Goal: Transaction & Acquisition: Purchase product/service

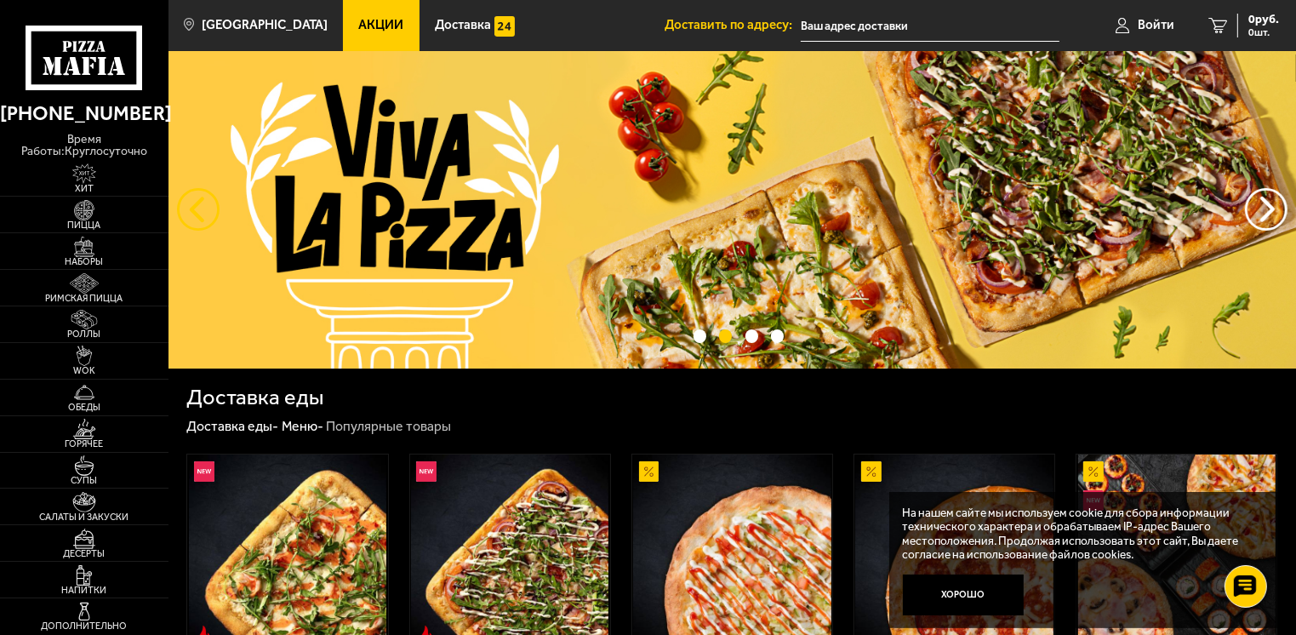
click at [201, 211] on button "следующий" at bounding box center [198, 209] width 43 height 43
click at [1266, 215] on button "предыдущий" at bounding box center [1266, 209] width 43 height 43
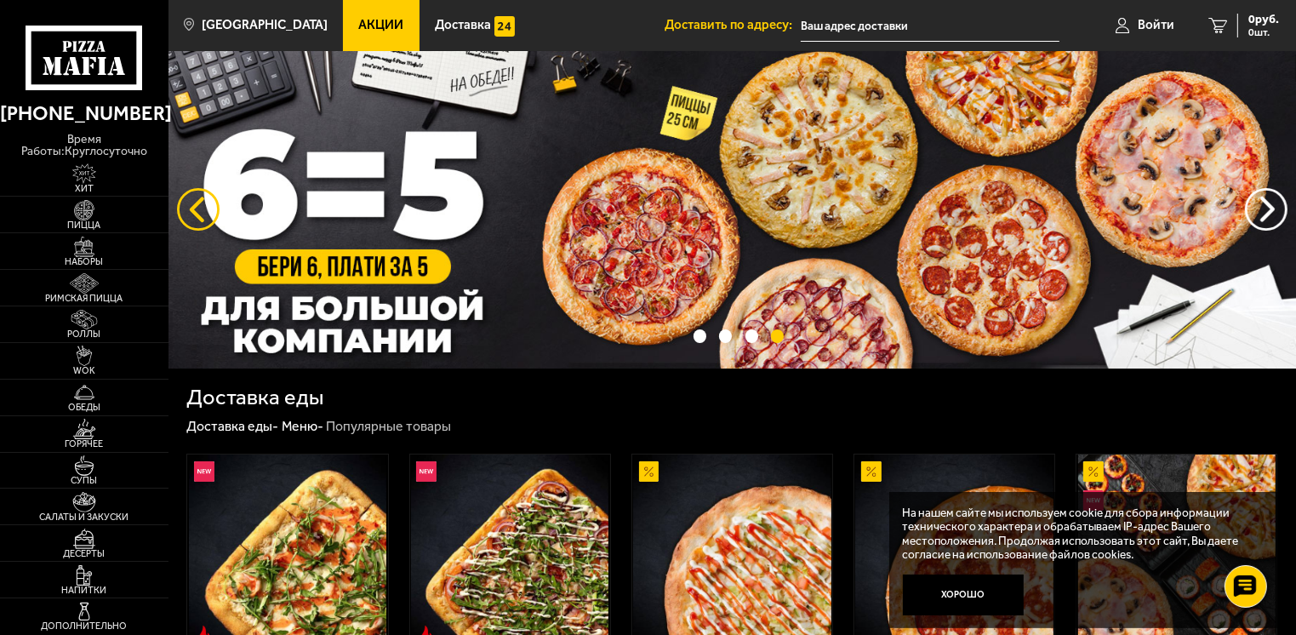
click at [177, 206] on button "следующий" at bounding box center [198, 209] width 43 height 43
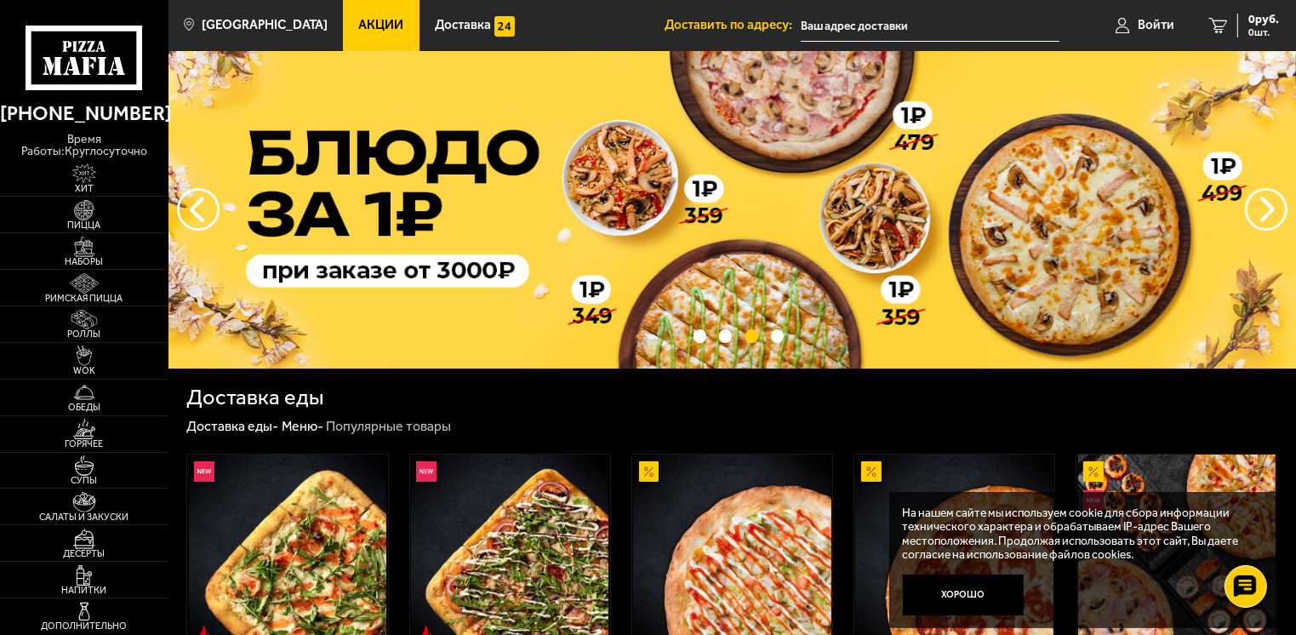
click at [1097, 185] on img at bounding box center [731, 209] width 1127 height 317
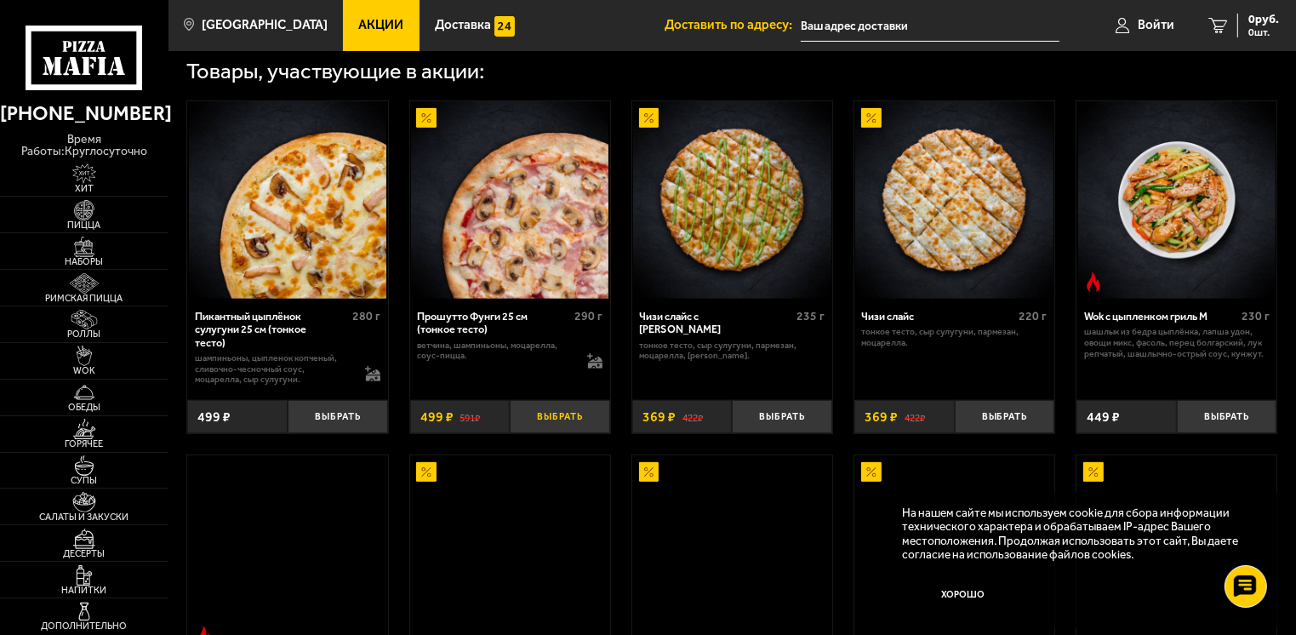
scroll to position [681, 0]
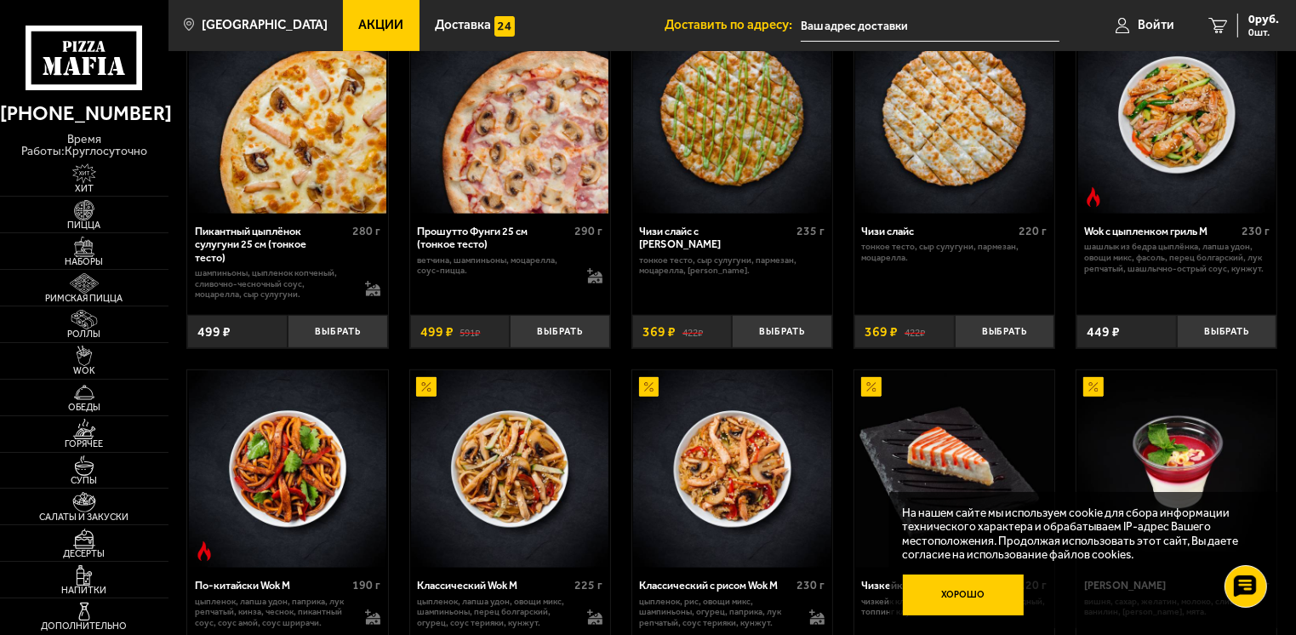
click at [983, 593] on button "Хорошо" at bounding box center [964, 594] width 122 height 41
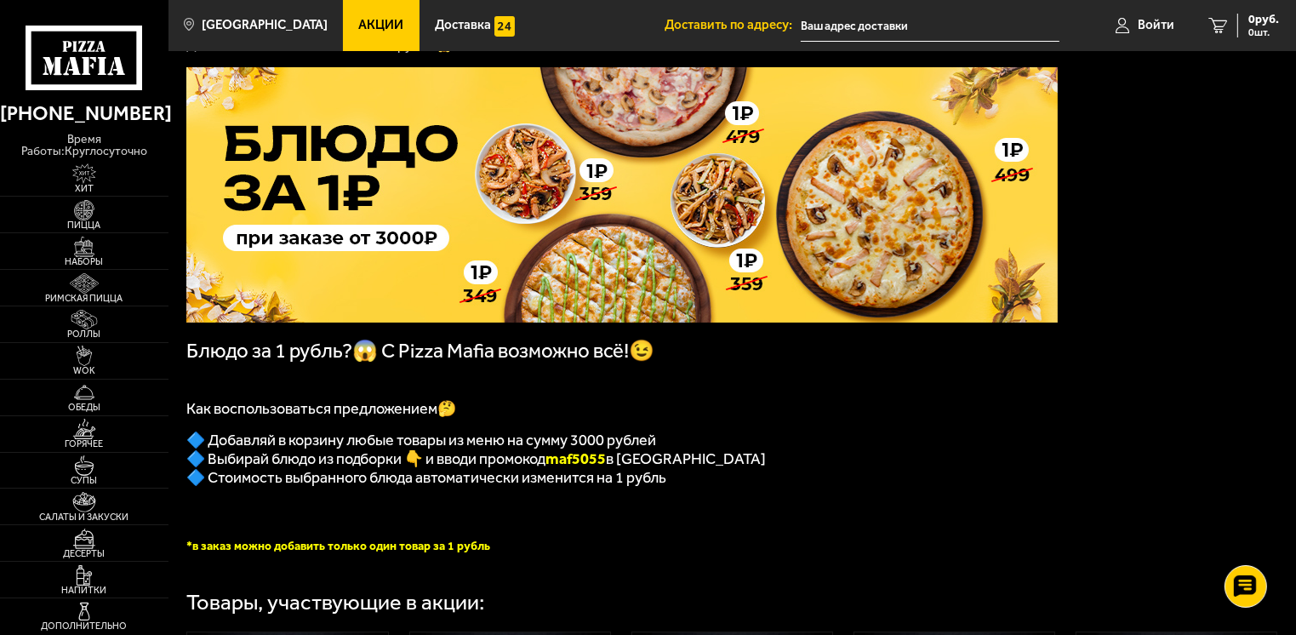
scroll to position [0, 0]
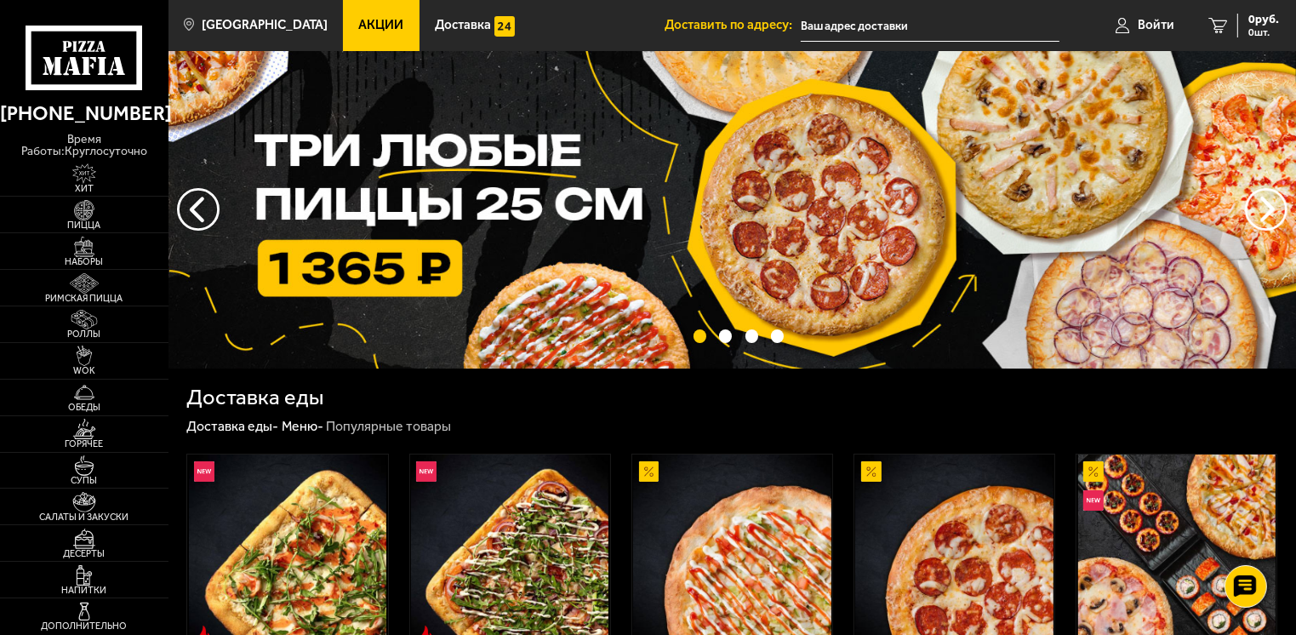
click at [672, 208] on img at bounding box center [731, 209] width 1127 height 317
click at [1284, 207] on button "предыдущий" at bounding box center [1266, 209] width 43 height 43
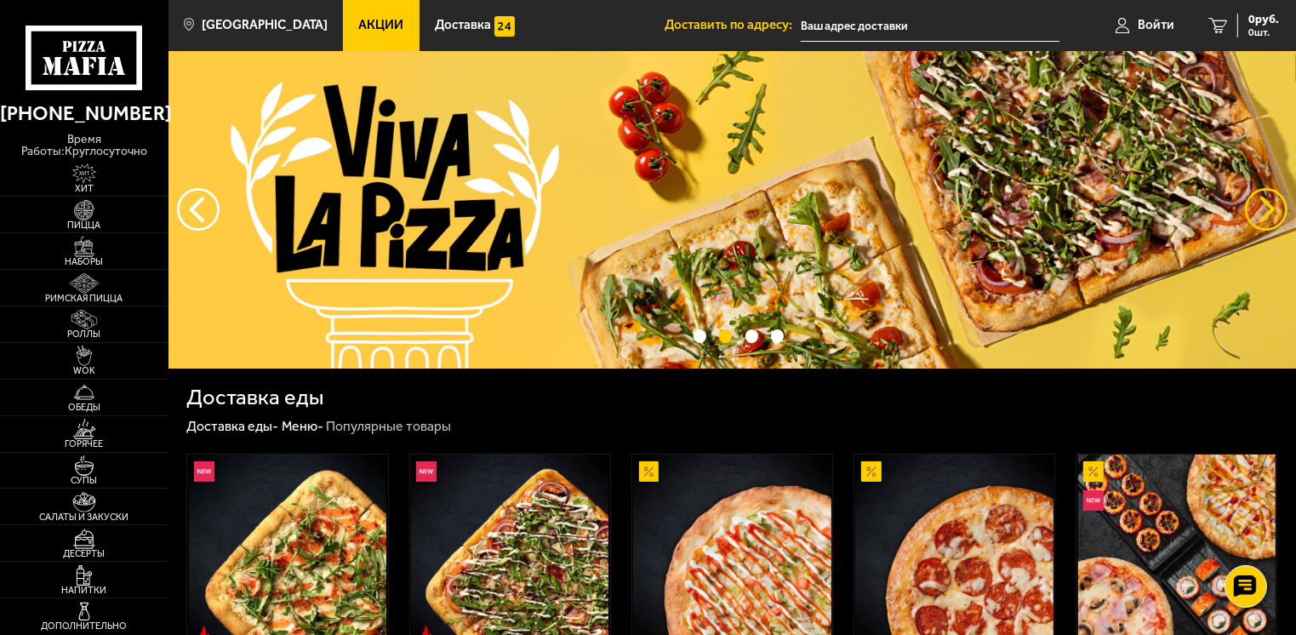
click at [1269, 214] on button "предыдущий" at bounding box center [1266, 209] width 43 height 43
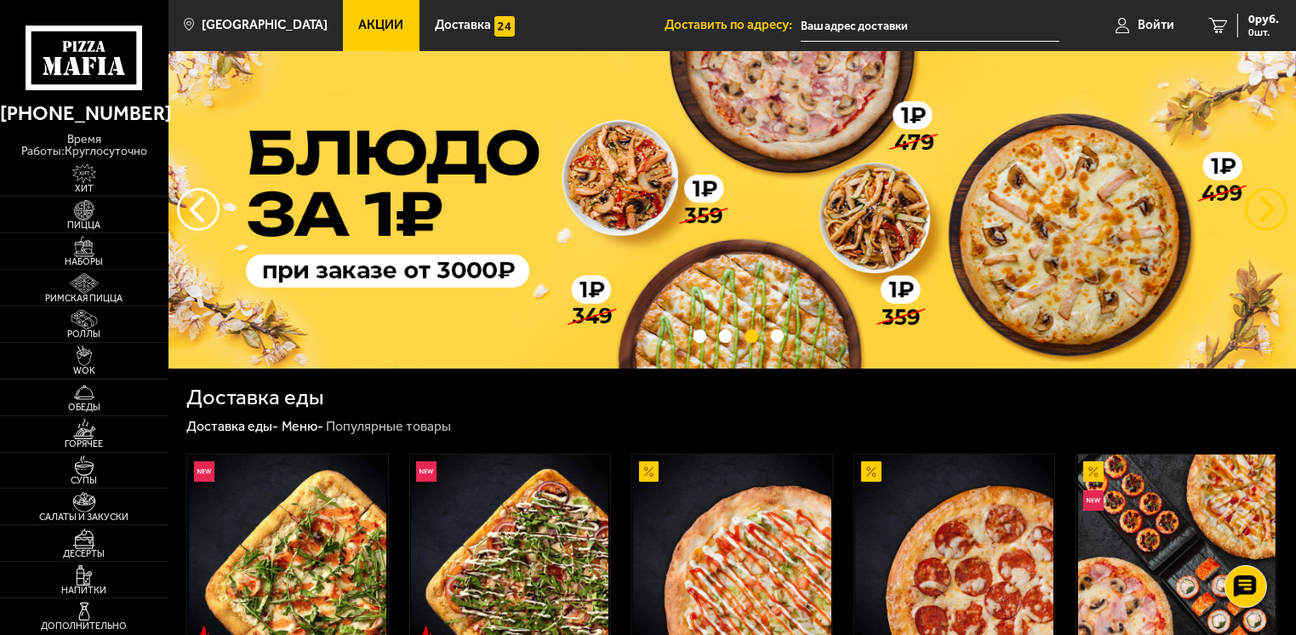
click at [1269, 214] on button "предыдущий" at bounding box center [1266, 209] width 43 height 43
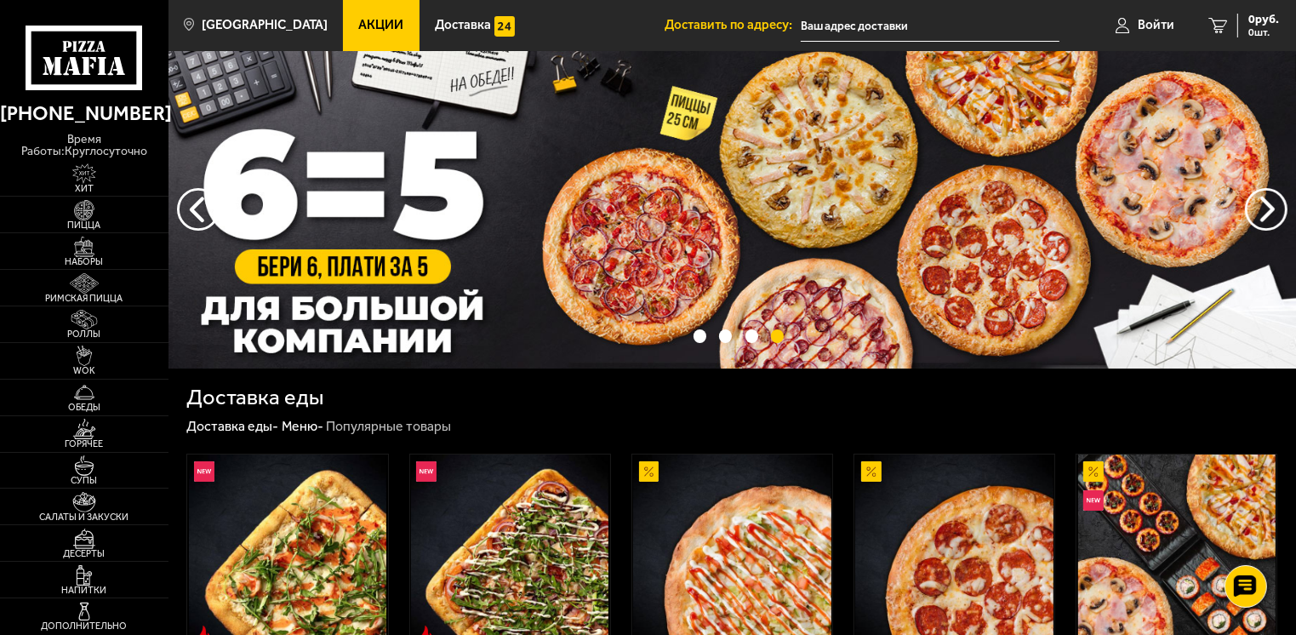
click at [956, 223] on img at bounding box center [731, 209] width 1127 height 317
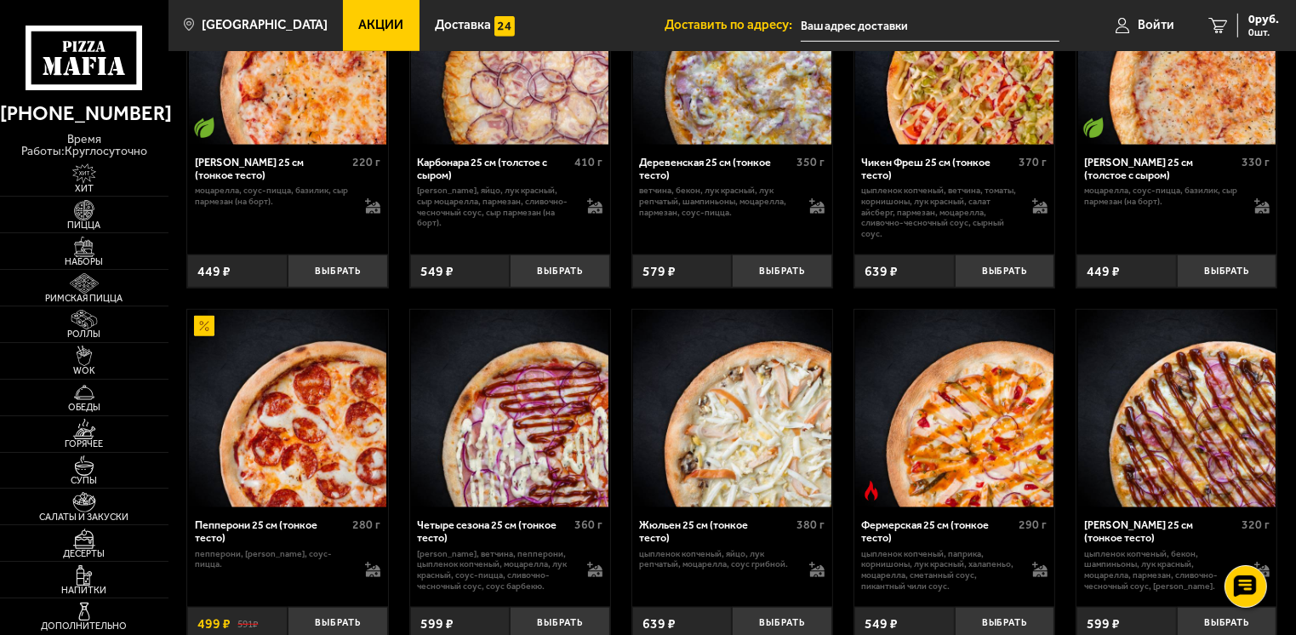
scroll to position [928, 0]
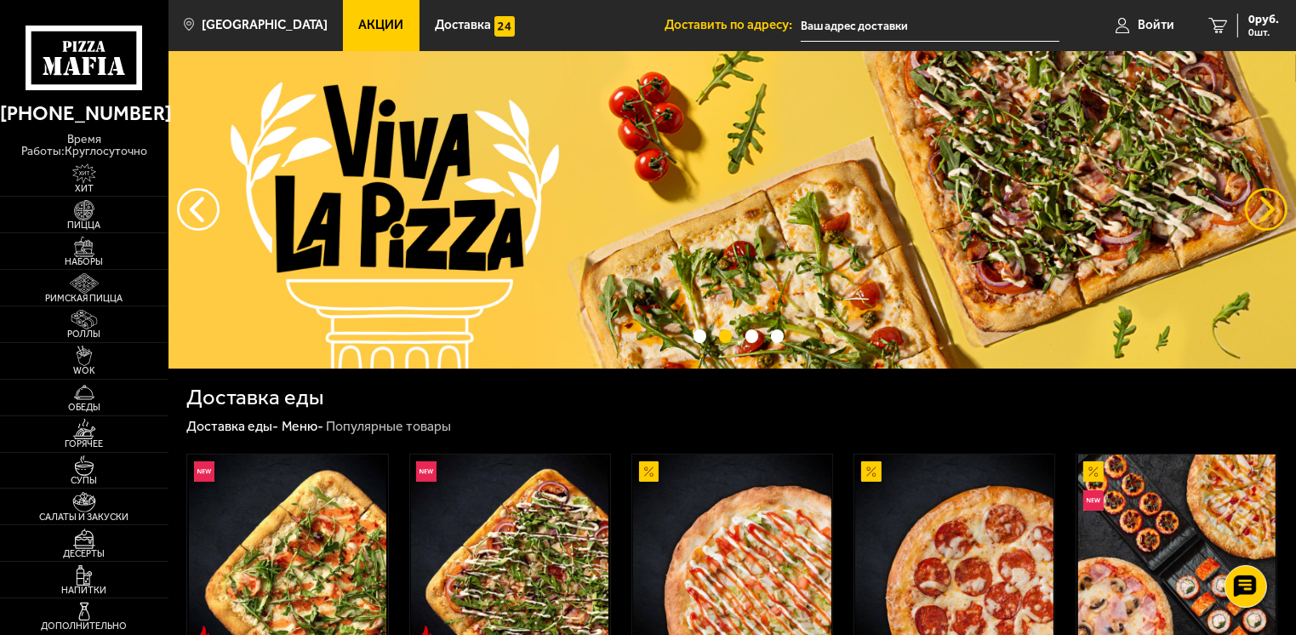
click at [1278, 223] on button "предыдущий" at bounding box center [1266, 209] width 43 height 43
click at [1003, 164] on img at bounding box center [731, 209] width 1127 height 317
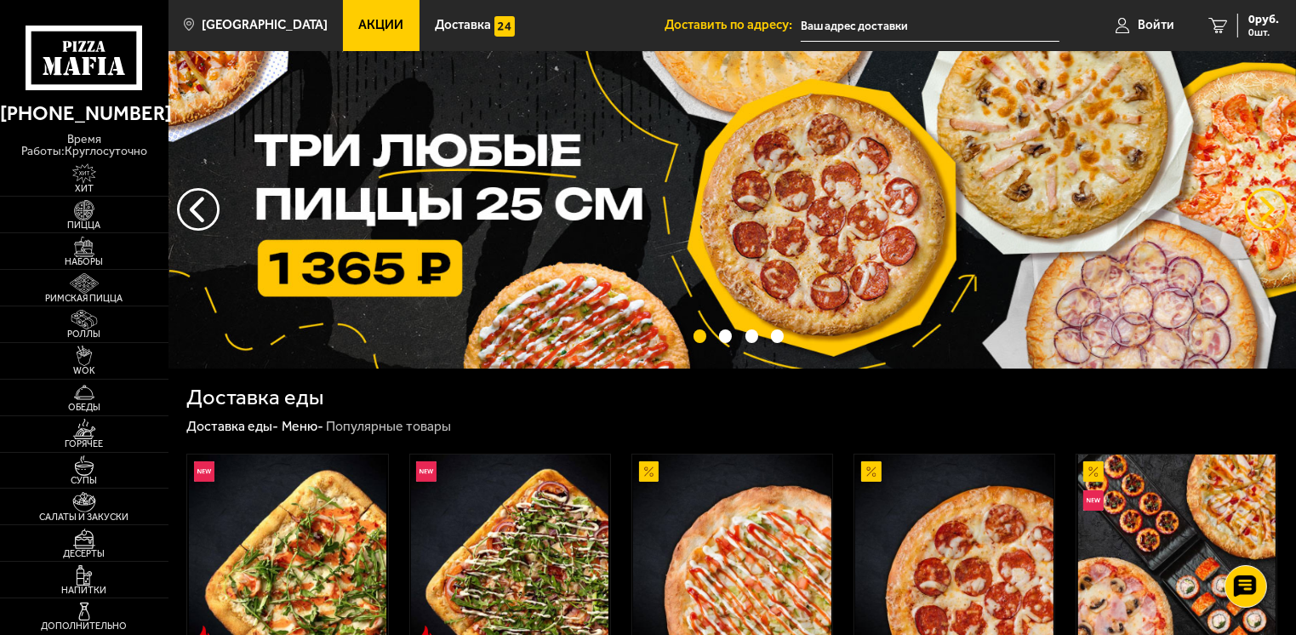
click at [1283, 209] on button "предыдущий" at bounding box center [1266, 209] width 43 height 43
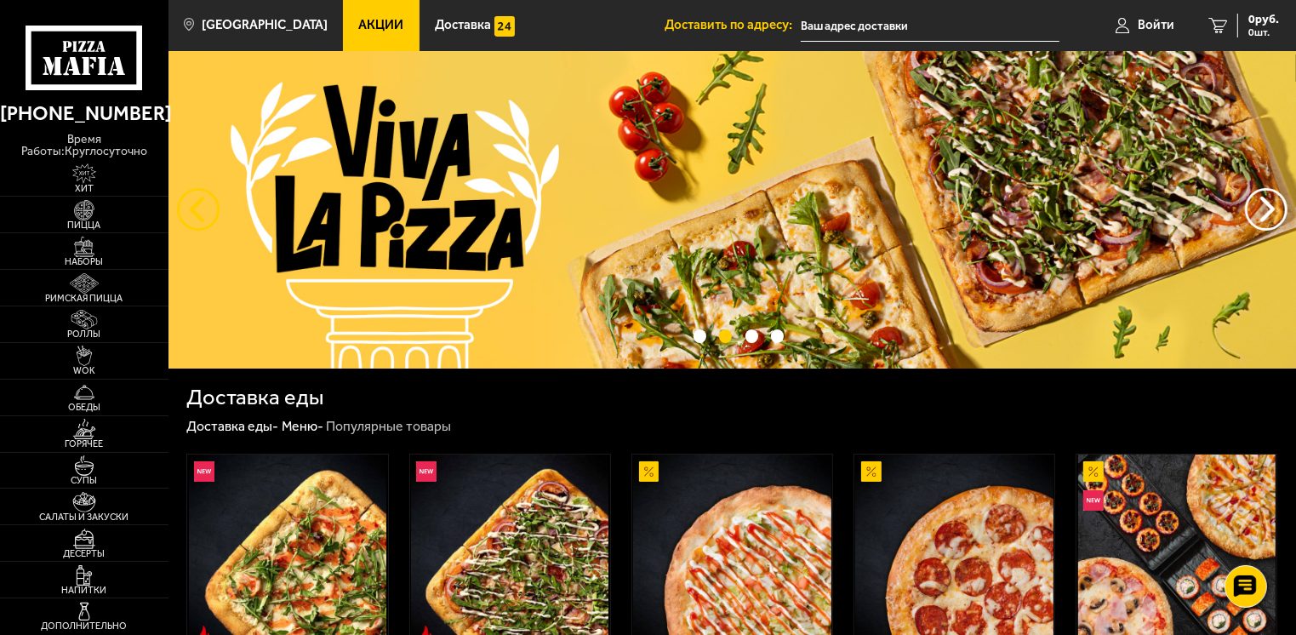
click at [195, 199] on button "следующий" at bounding box center [198, 209] width 43 height 43
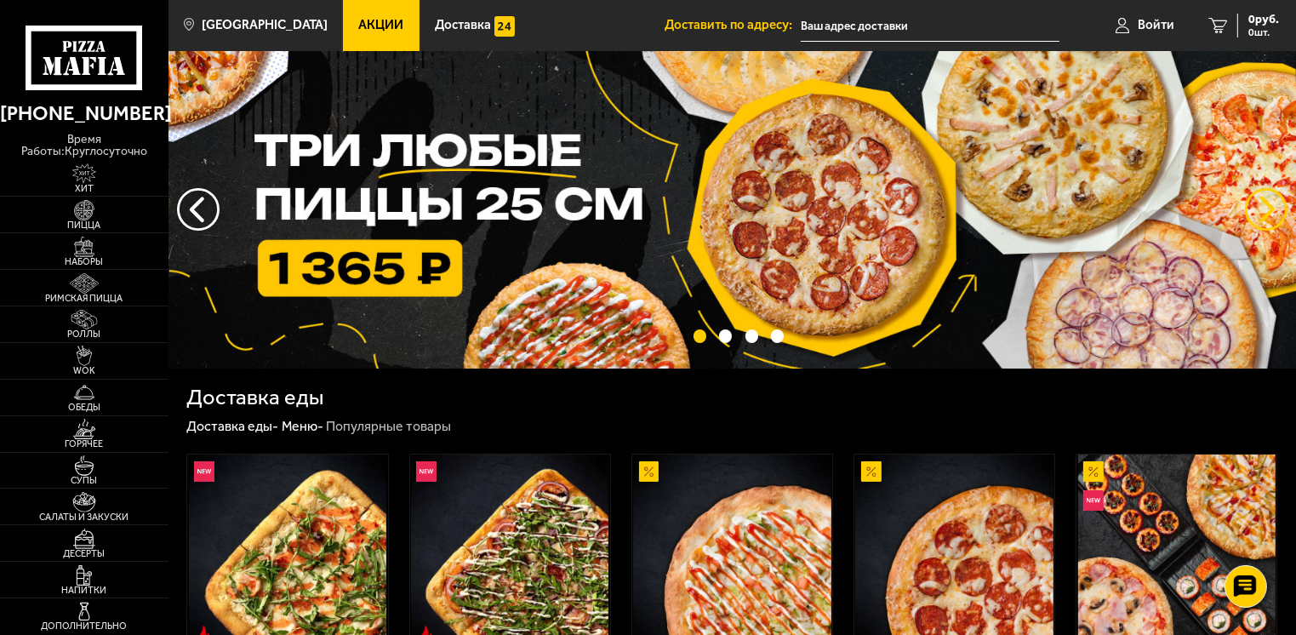
click at [1257, 205] on button "предыдущий" at bounding box center [1266, 209] width 43 height 43
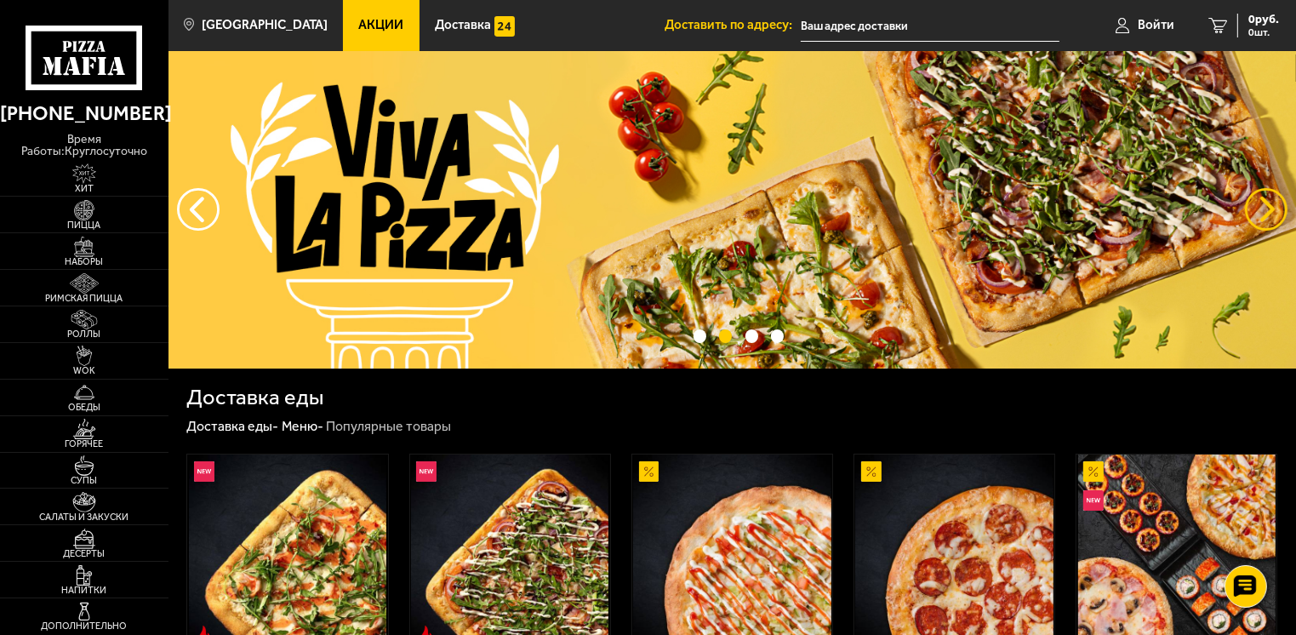
click at [1273, 208] on button "предыдущий" at bounding box center [1266, 209] width 43 height 43
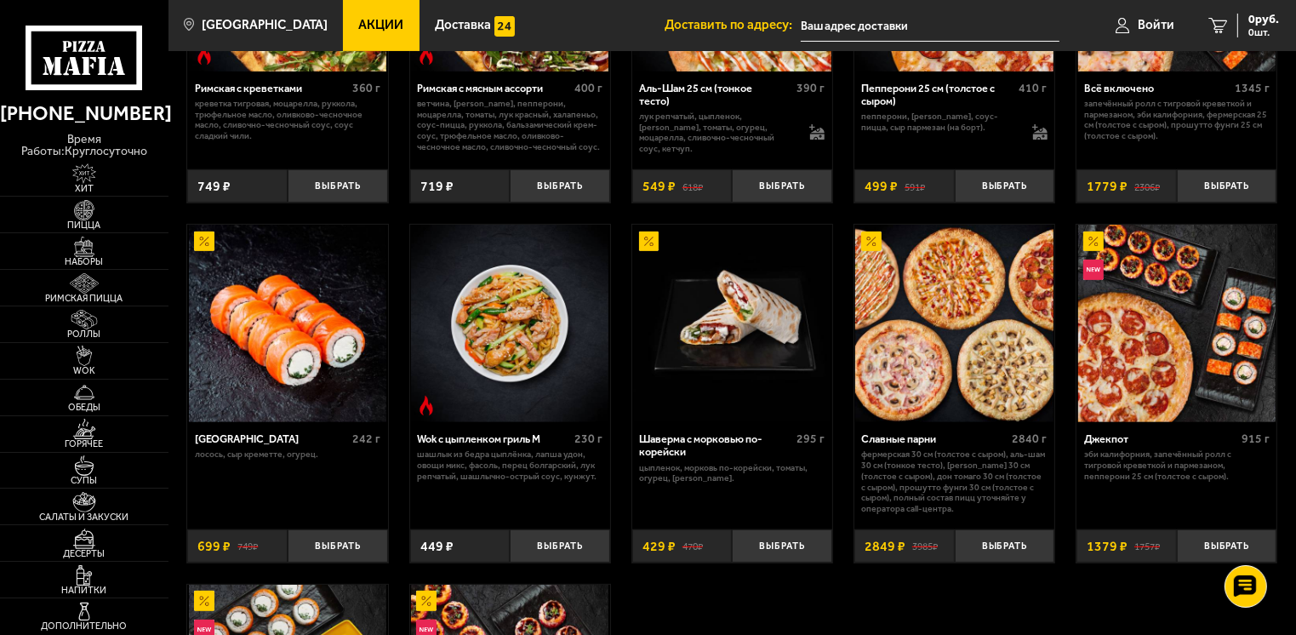
scroll to position [851, 0]
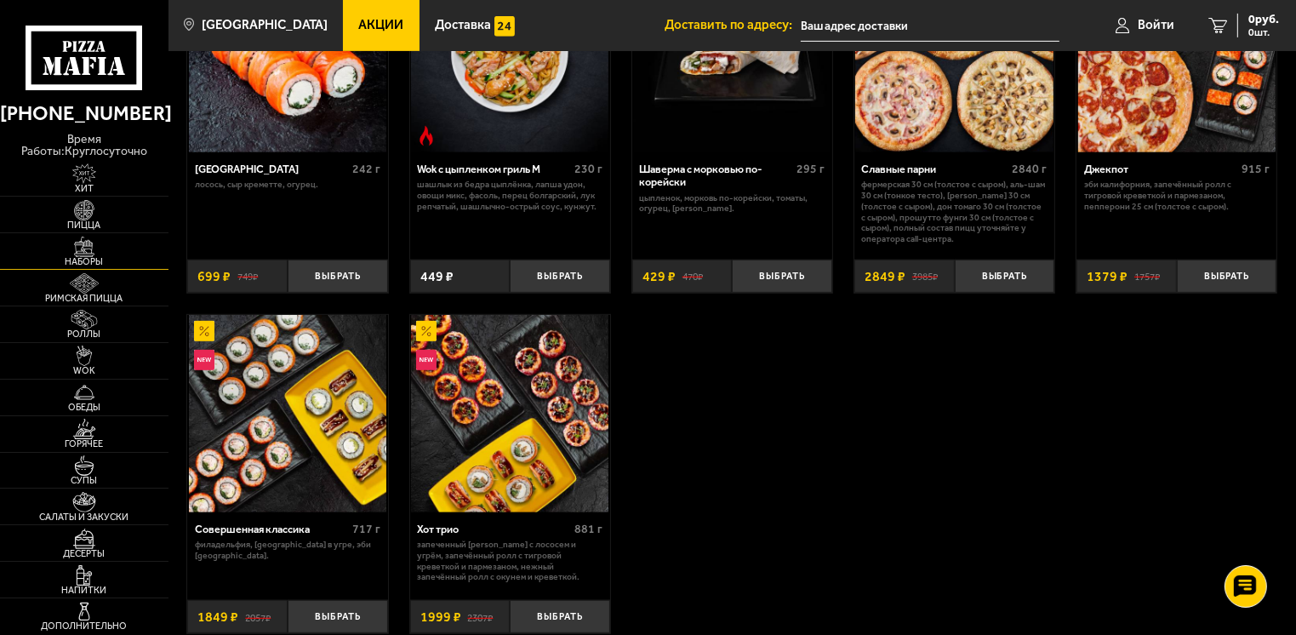
click at [109, 244] on img at bounding box center [85, 246] width 52 height 20
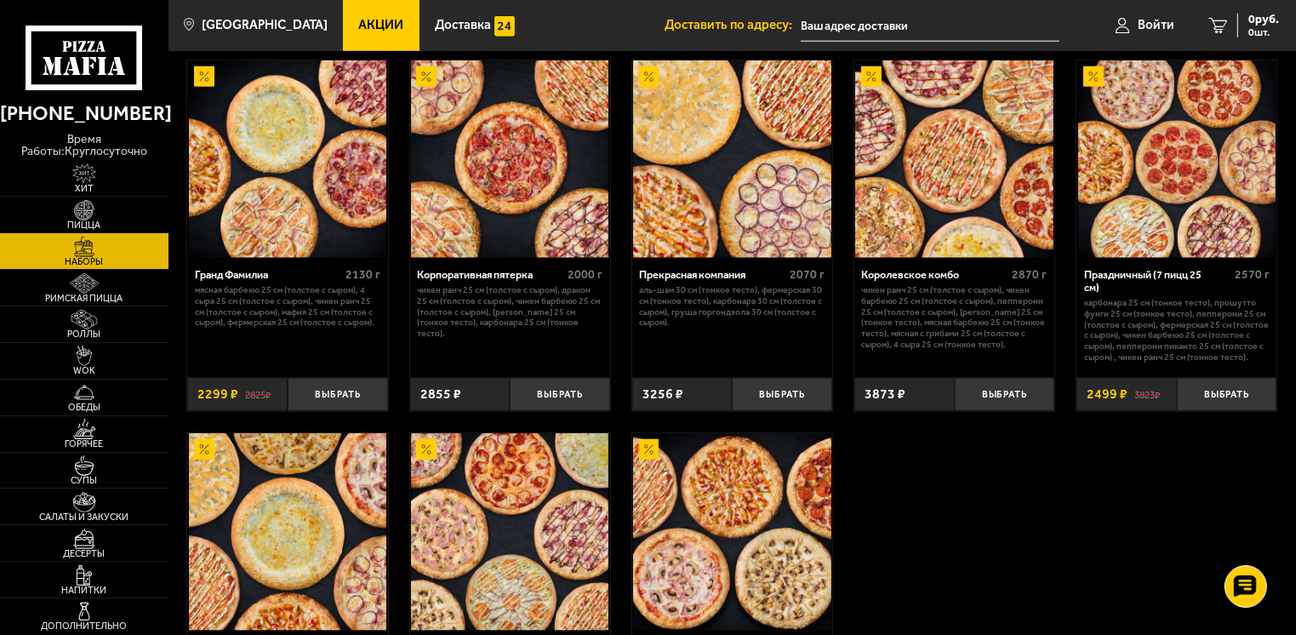
scroll to position [1786, 0]
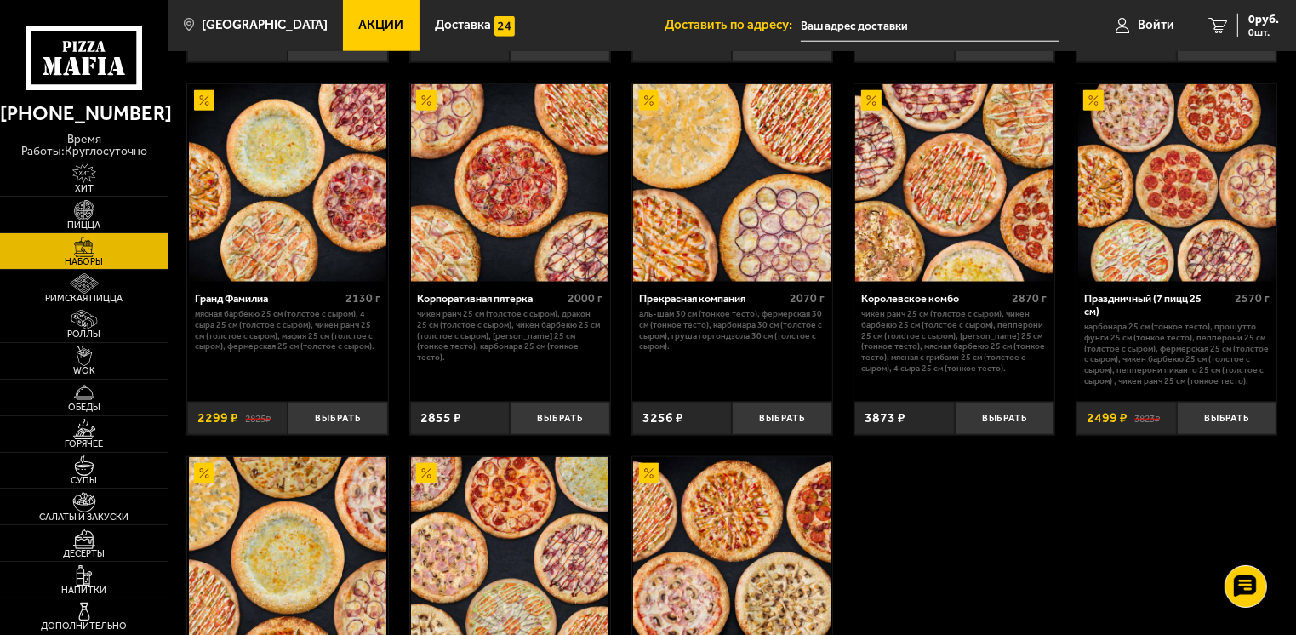
click at [1149, 220] on img at bounding box center [1176, 182] width 197 height 197
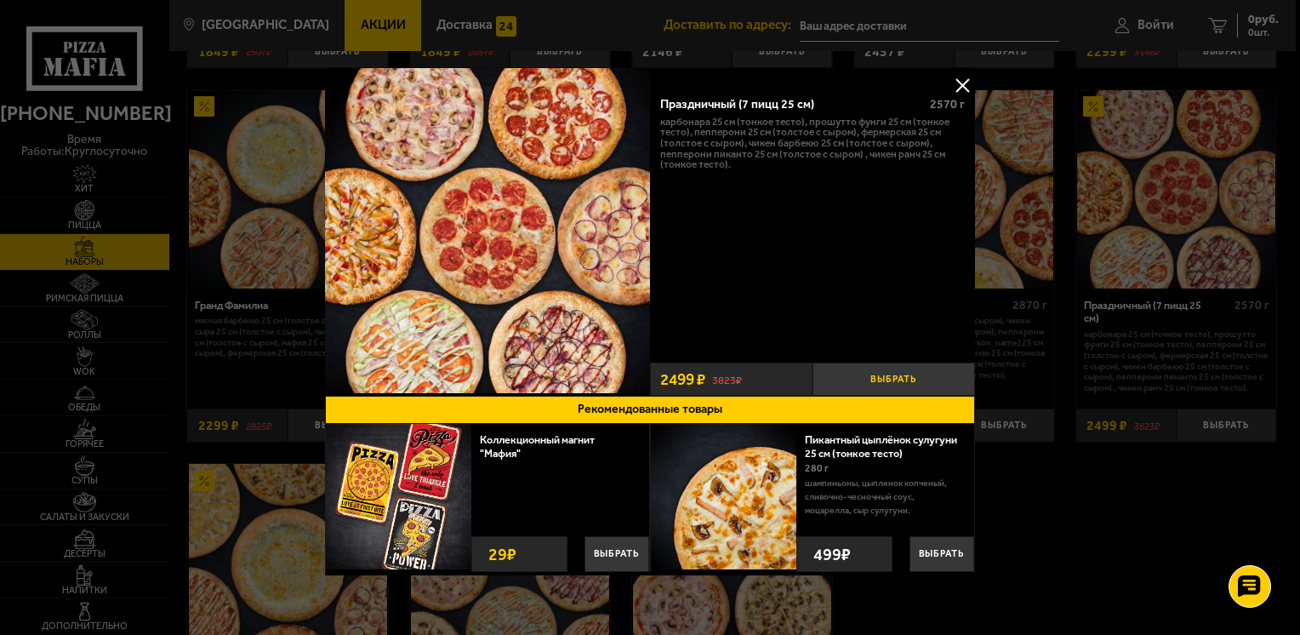
click at [859, 373] on button "Выбрать" at bounding box center [893, 378] width 162 height 33
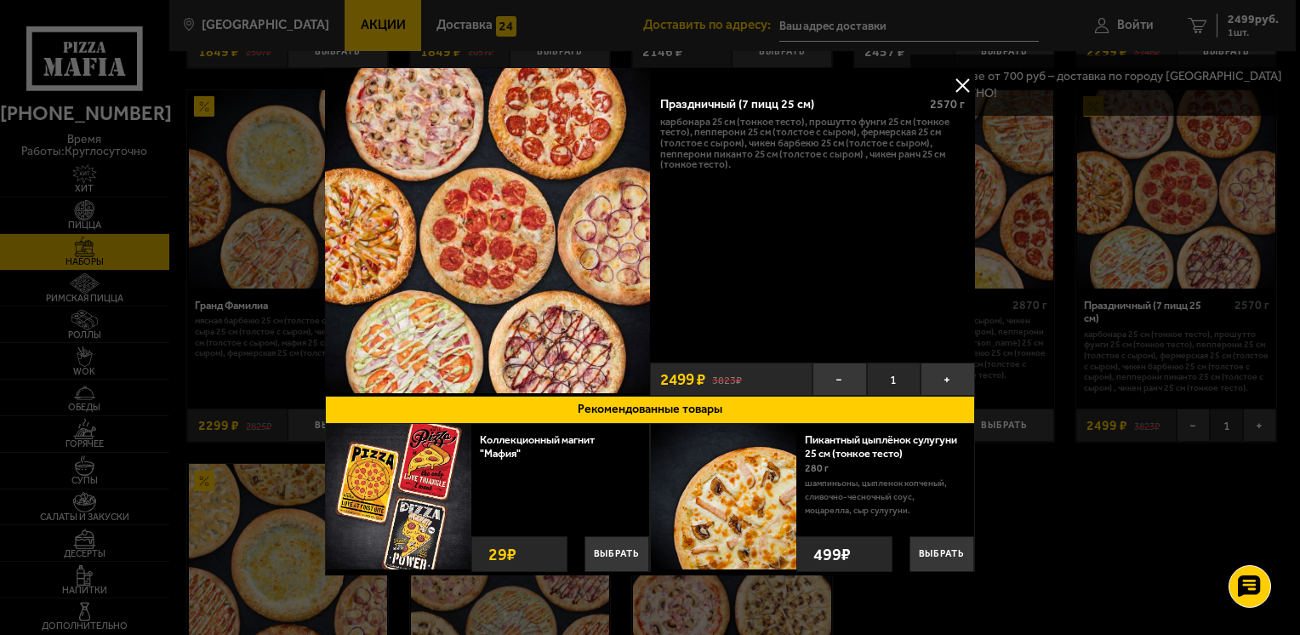
click at [958, 84] on button at bounding box center [962, 85] width 26 height 26
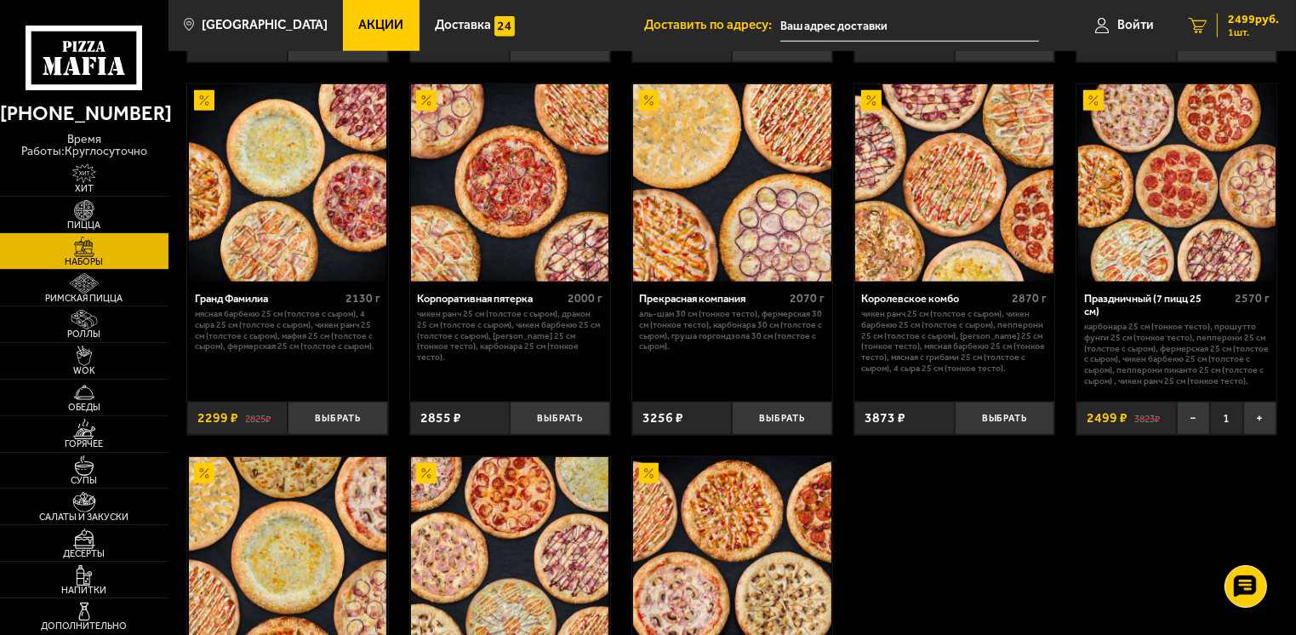
click at [1251, 29] on span "1 шт." at bounding box center [1253, 32] width 51 height 10
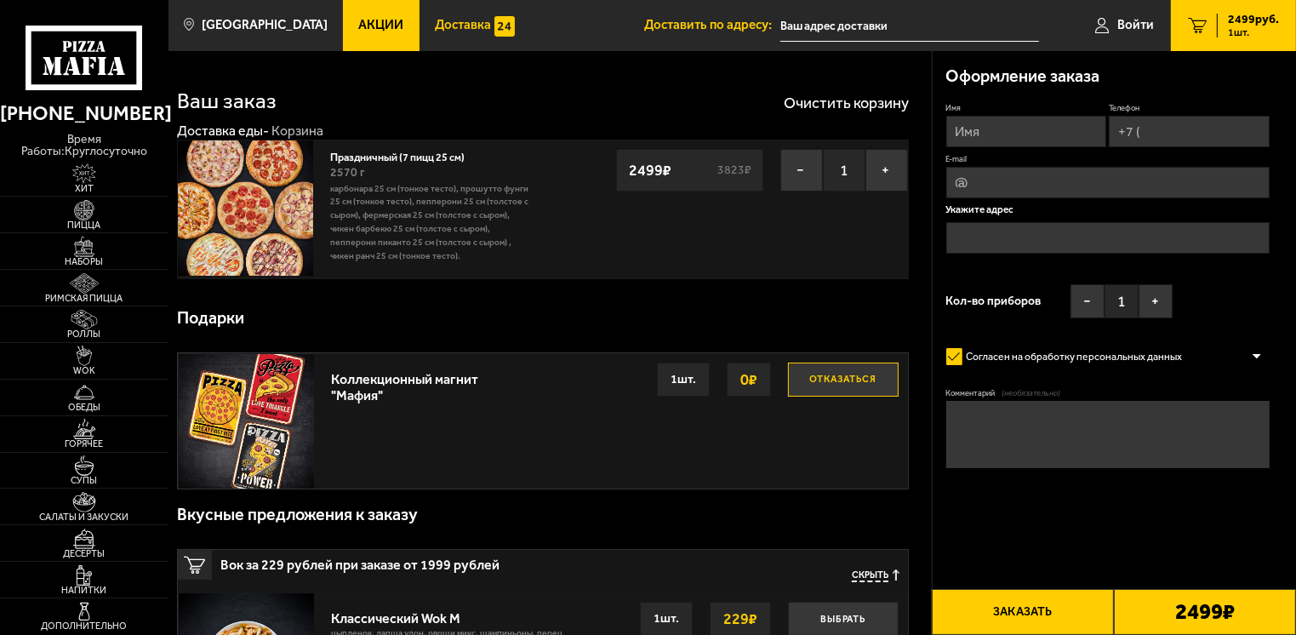
click at [450, 26] on span "Доставка" at bounding box center [463, 25] width 56 height 13
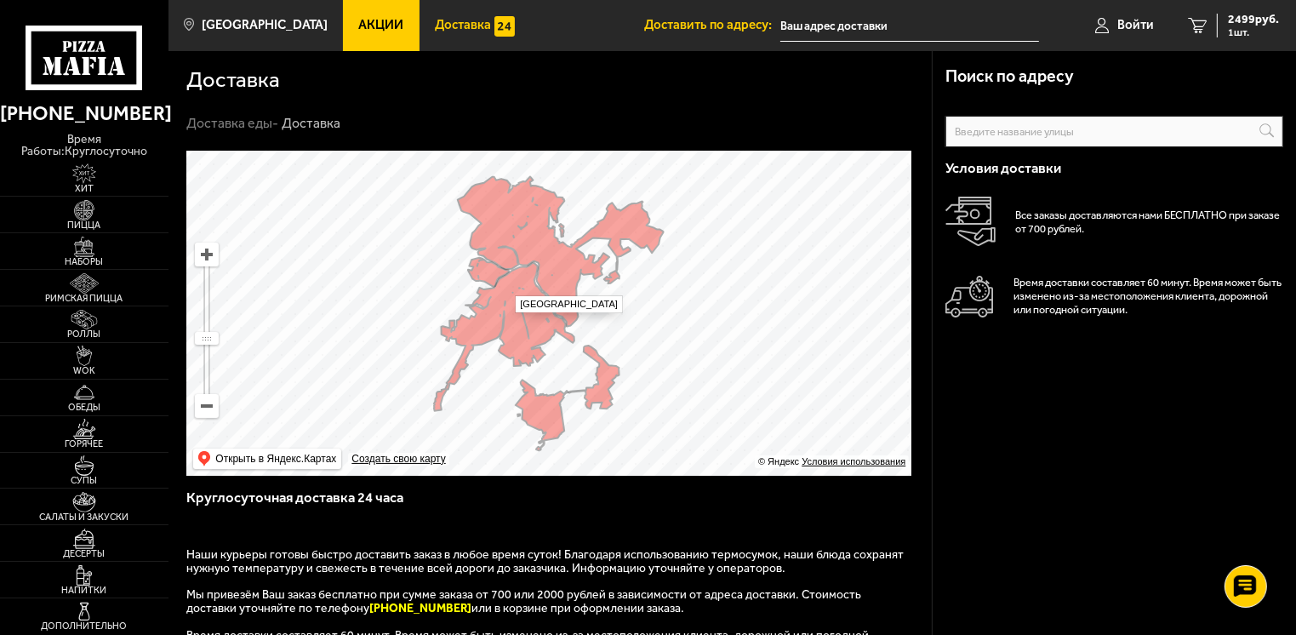
click at [507, 287] on ymaps at bounding box center [548, 313] width 725 height 325
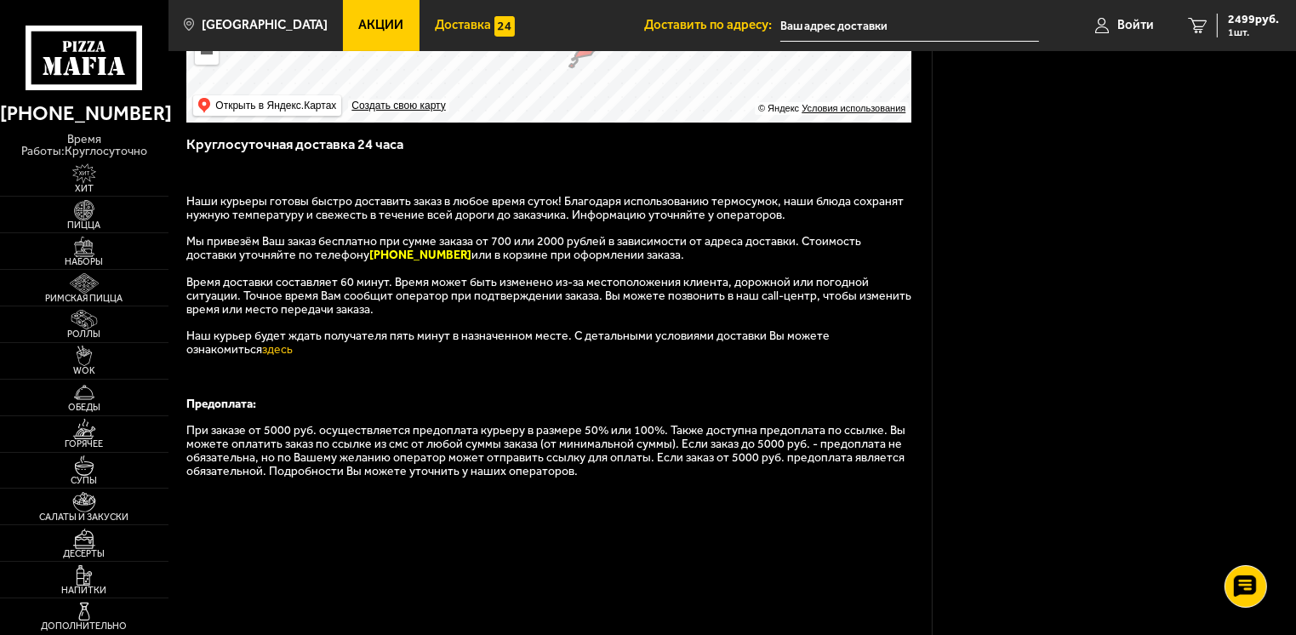
scroll to position [474, 0]
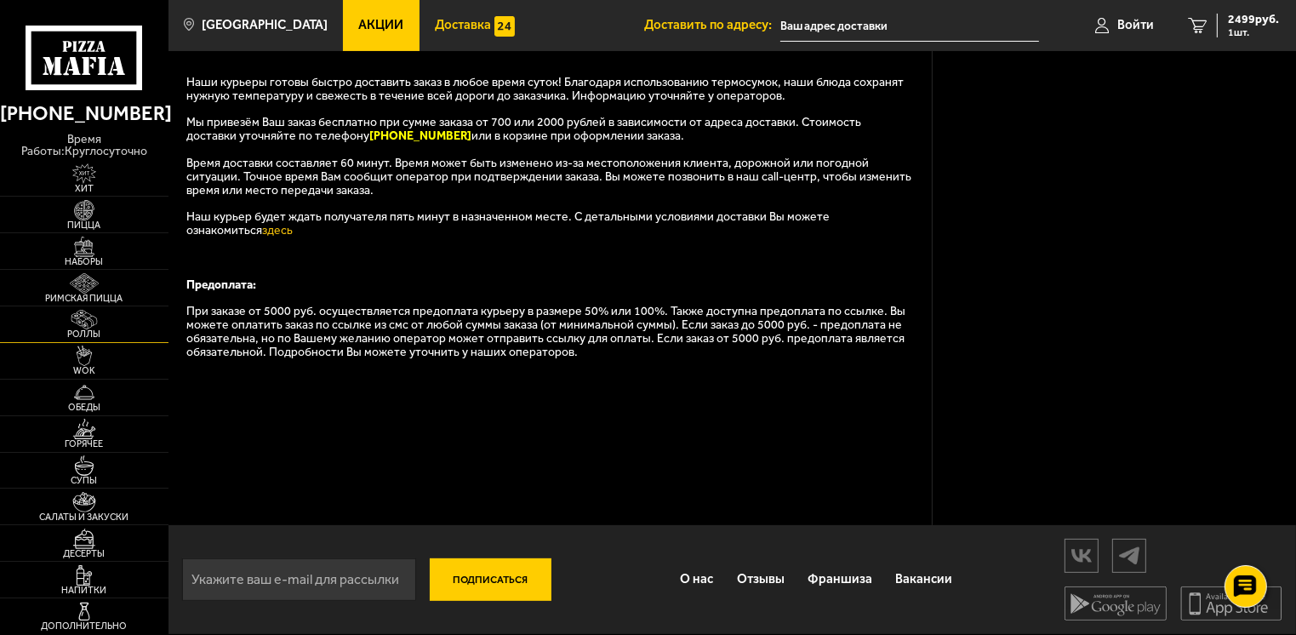
click at [80, 329] on span "Роллы" at bounding box center [84, 333] width 168 height 9
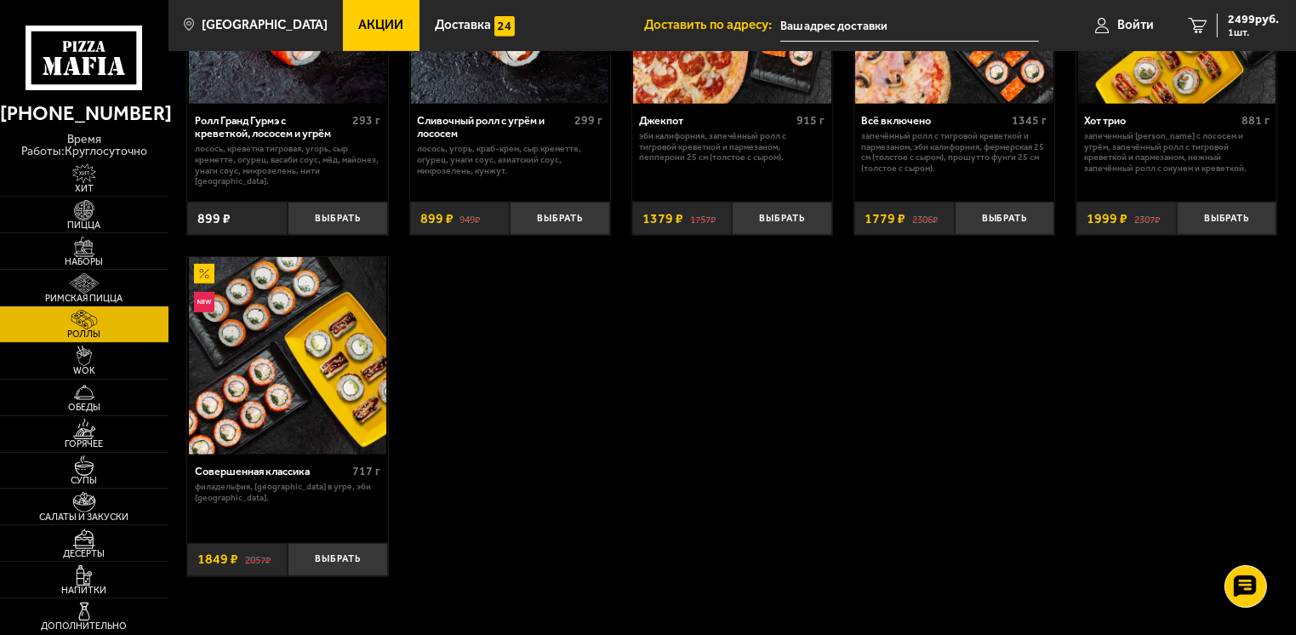
scroll to position [936, 0]
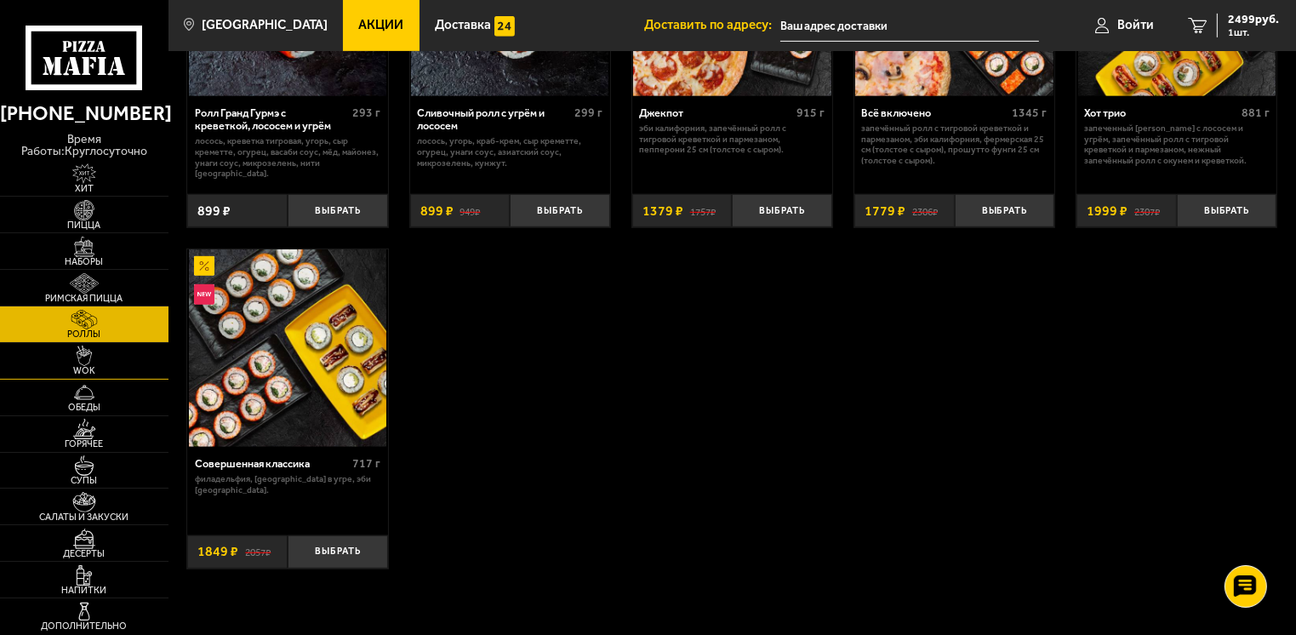
click at [112, 366] on span "WOK" at bounding box center [84, 370] width 168 height 9
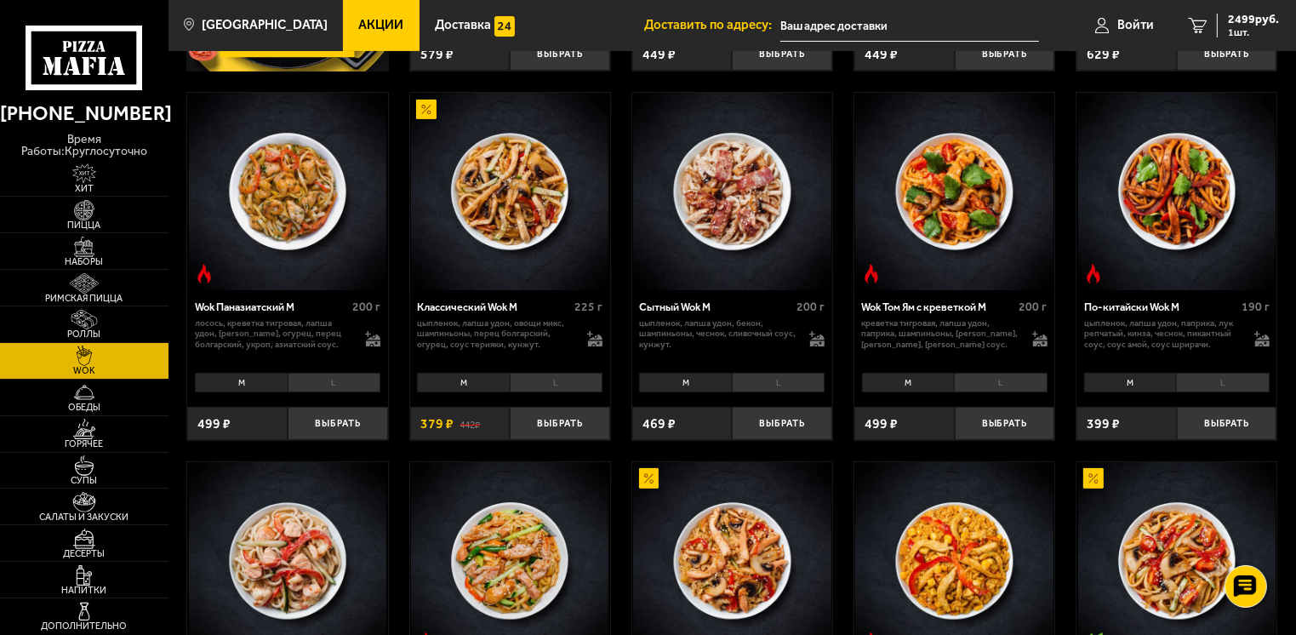
scroll to position [766, 0]
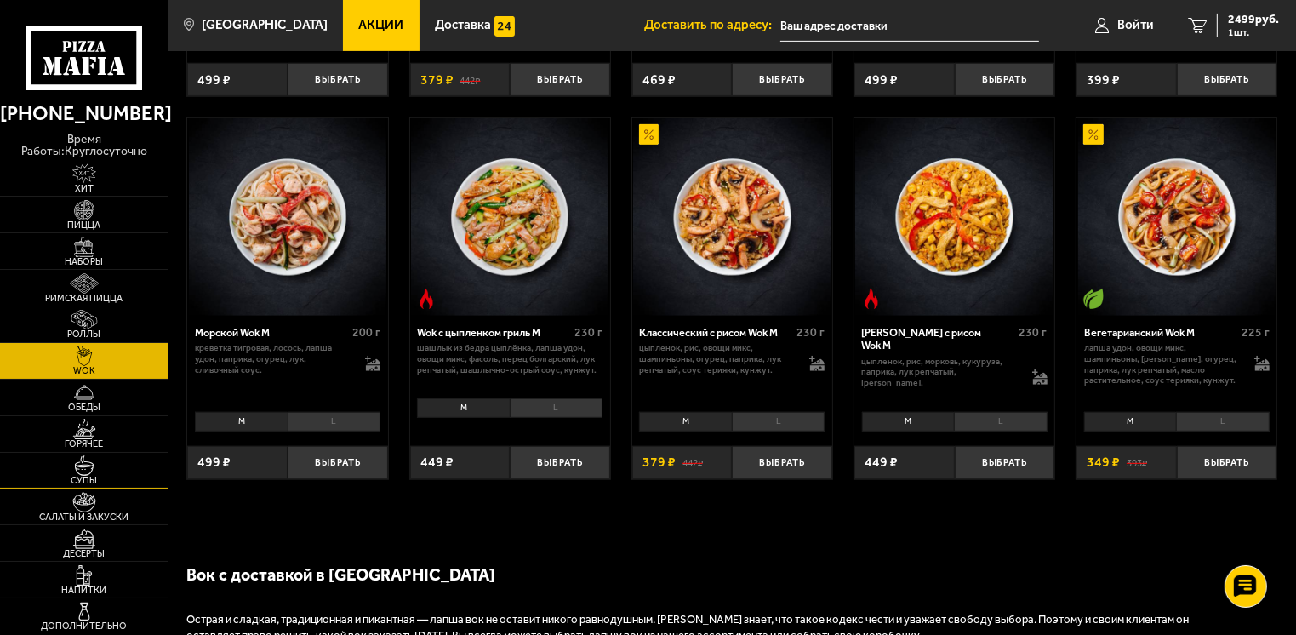
click at [109, 470] on img at bounding box center [85, 465] width 52 height 20
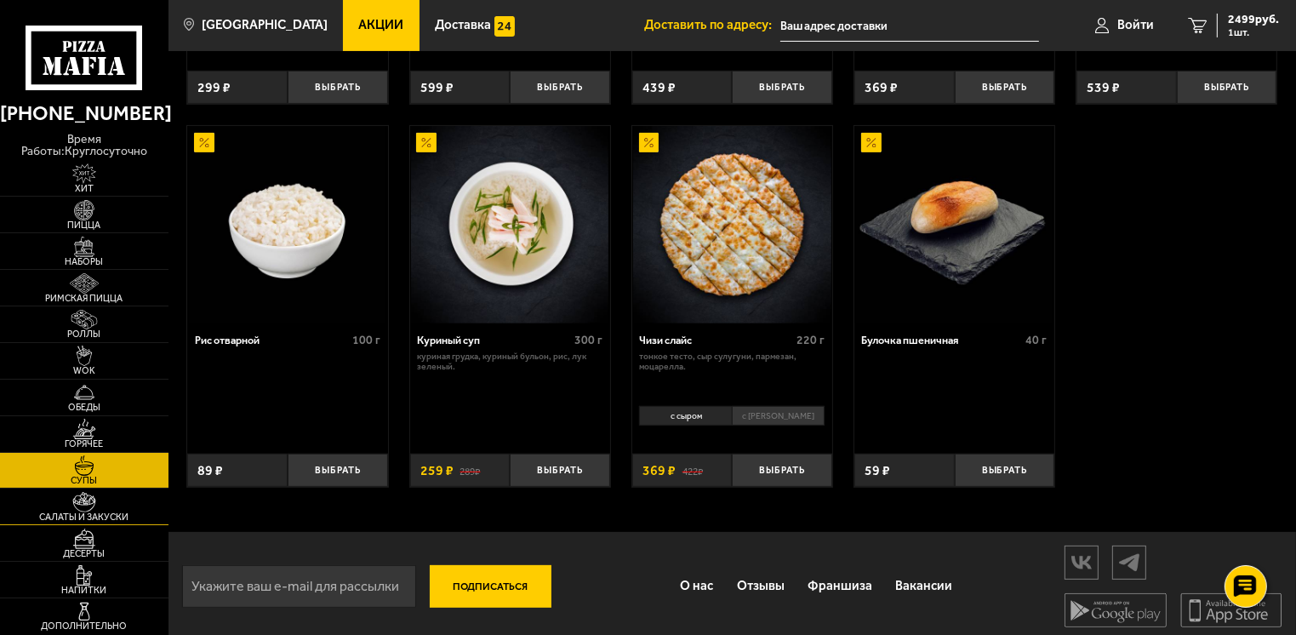
scroll to position [518, 0]
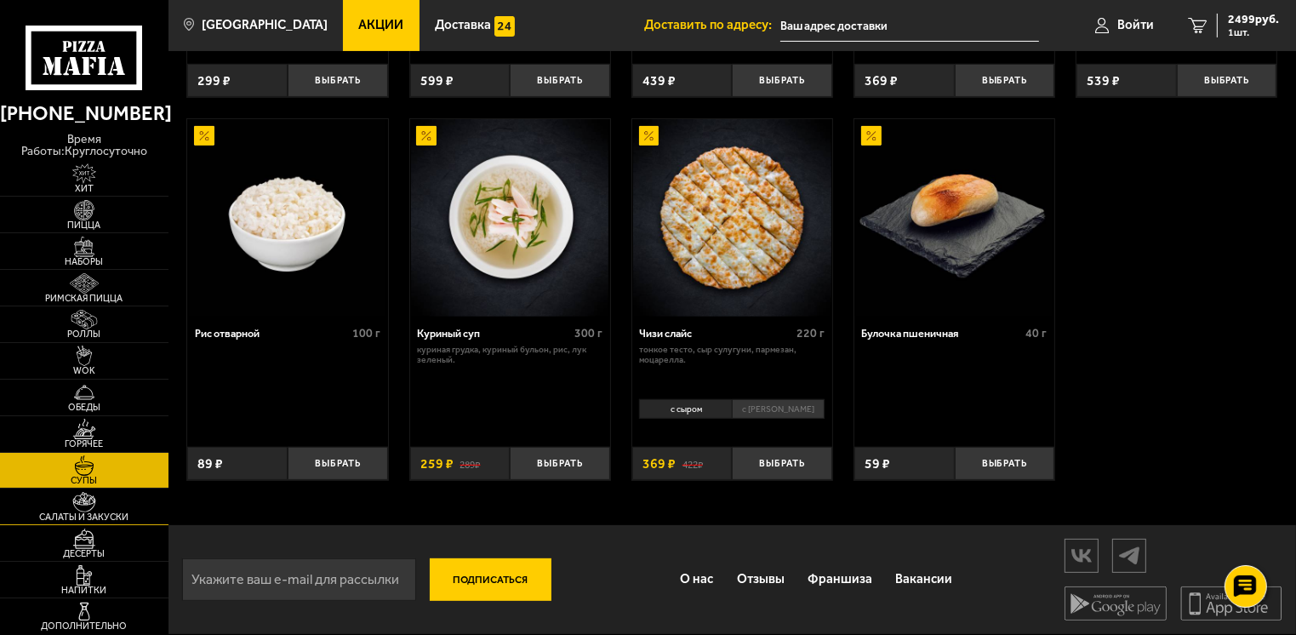
click at [128, 506] on link "Салаты и закуски" at bounding box center [84, 506] width 168 height 36
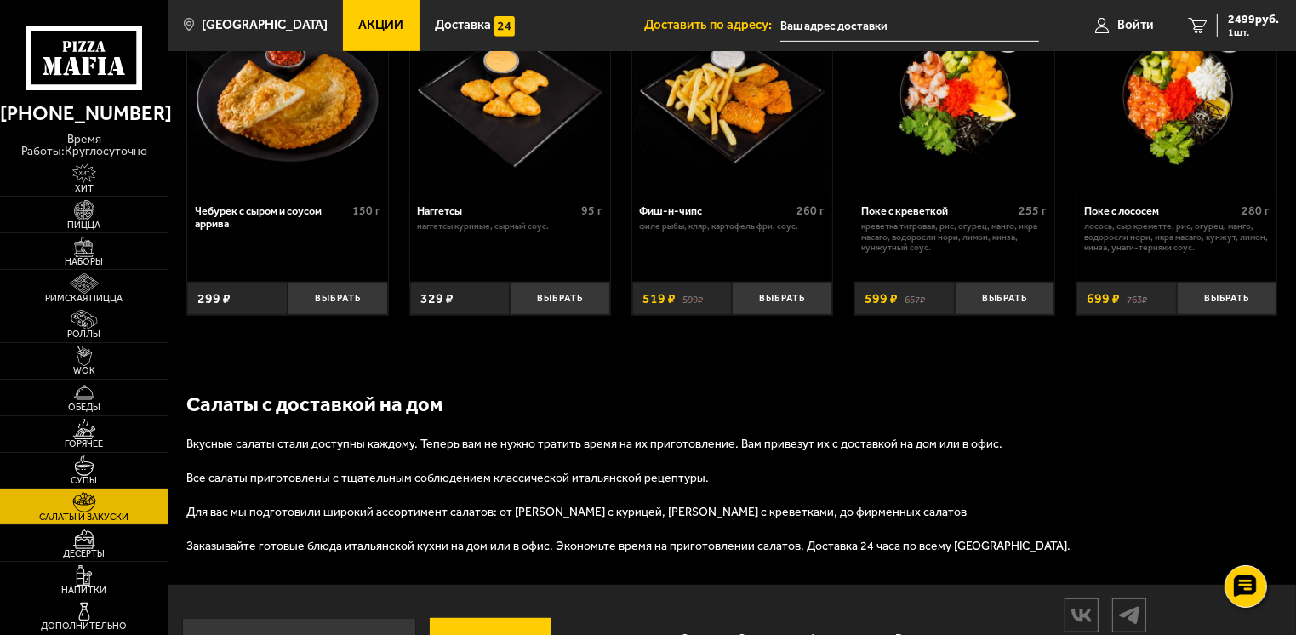
scroll to position [970, 0]
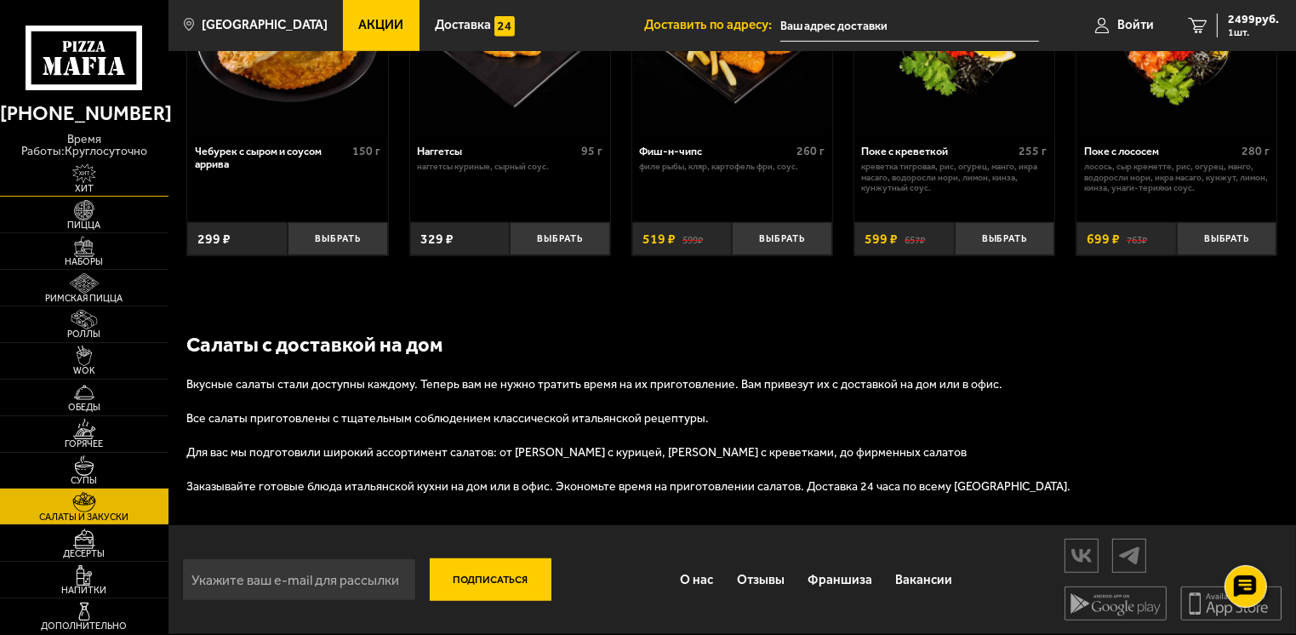
click at [25, 161] on link "Хит" at bounding box center [84, 179] width 168 height 36
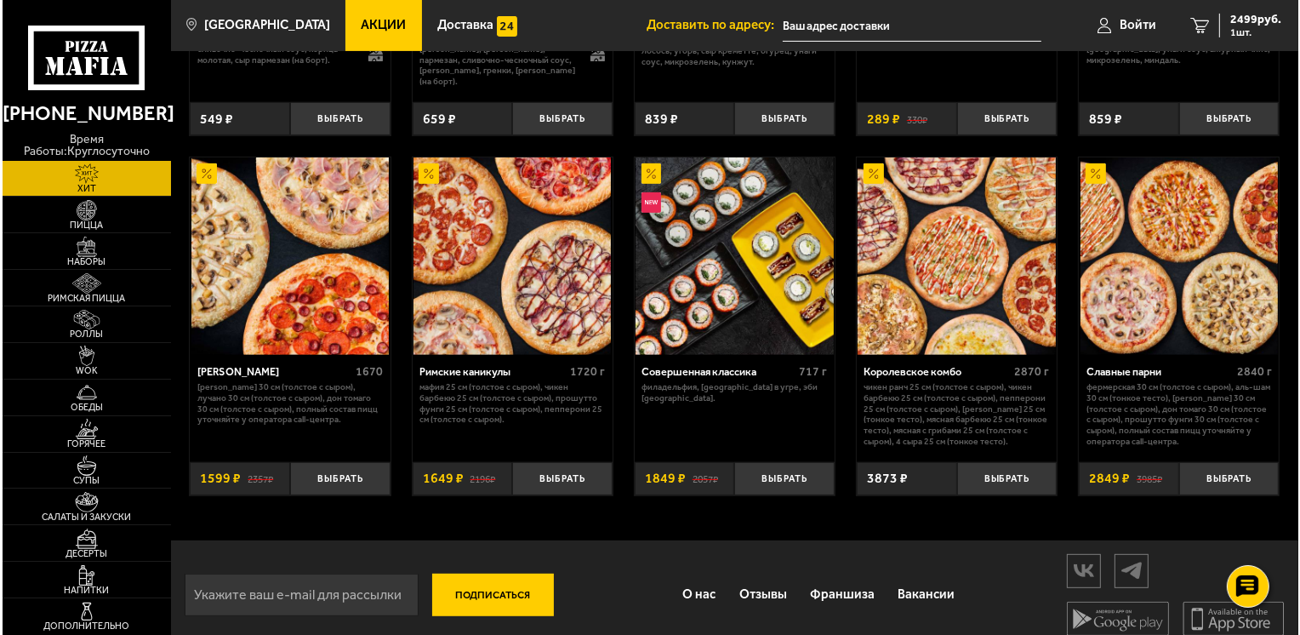
scroll to position [737, 0]
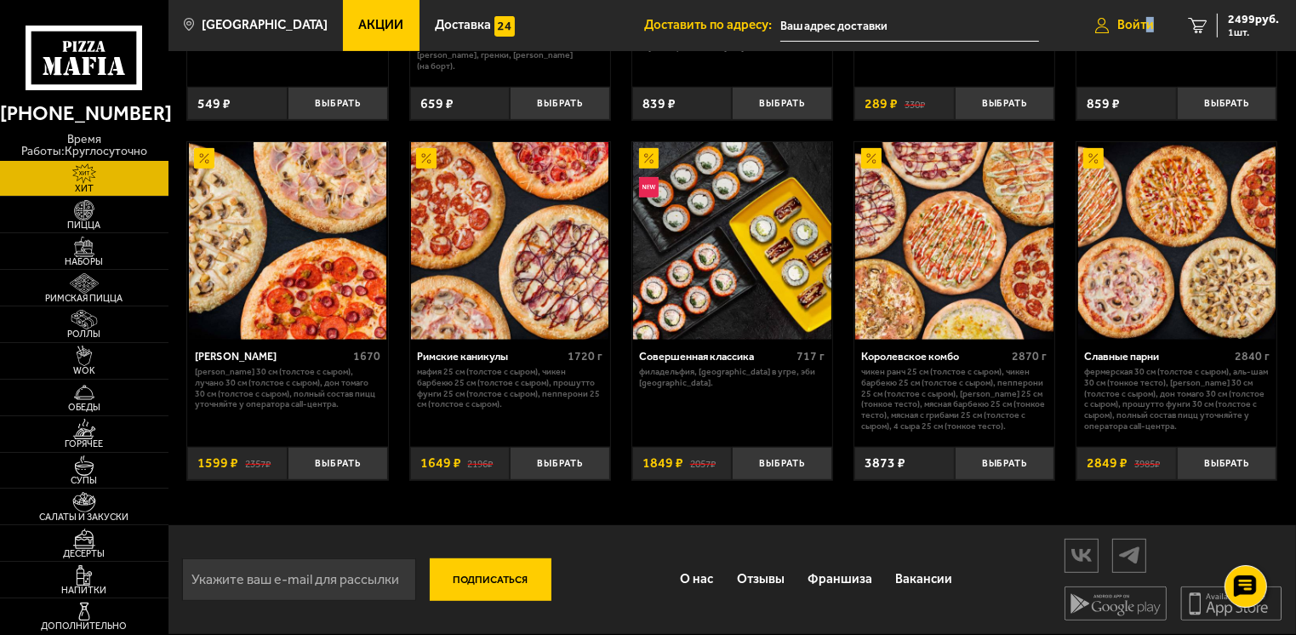
click at [1151, 23] on span "Войти" at bounding box center [1135, 25] width 37 height 13
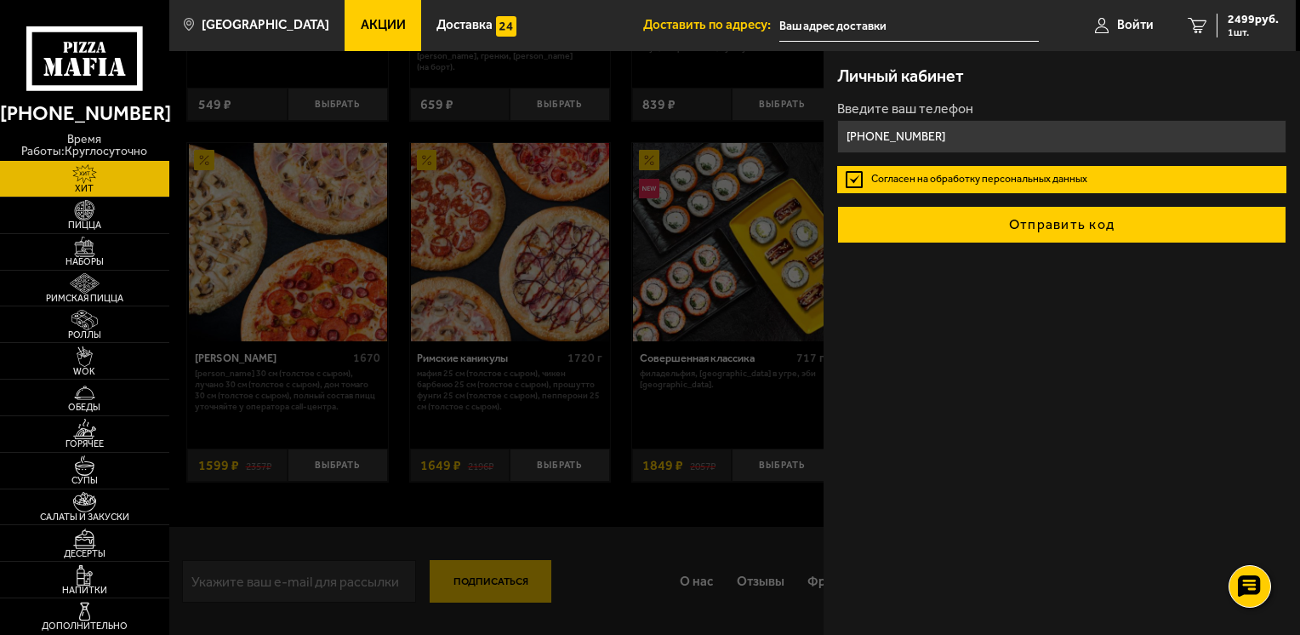
type input "[PHONE_NUMBER]"
click at [1055, 225] on button "Отправить код" at bounding box center [1061, 224] width 449 height 37
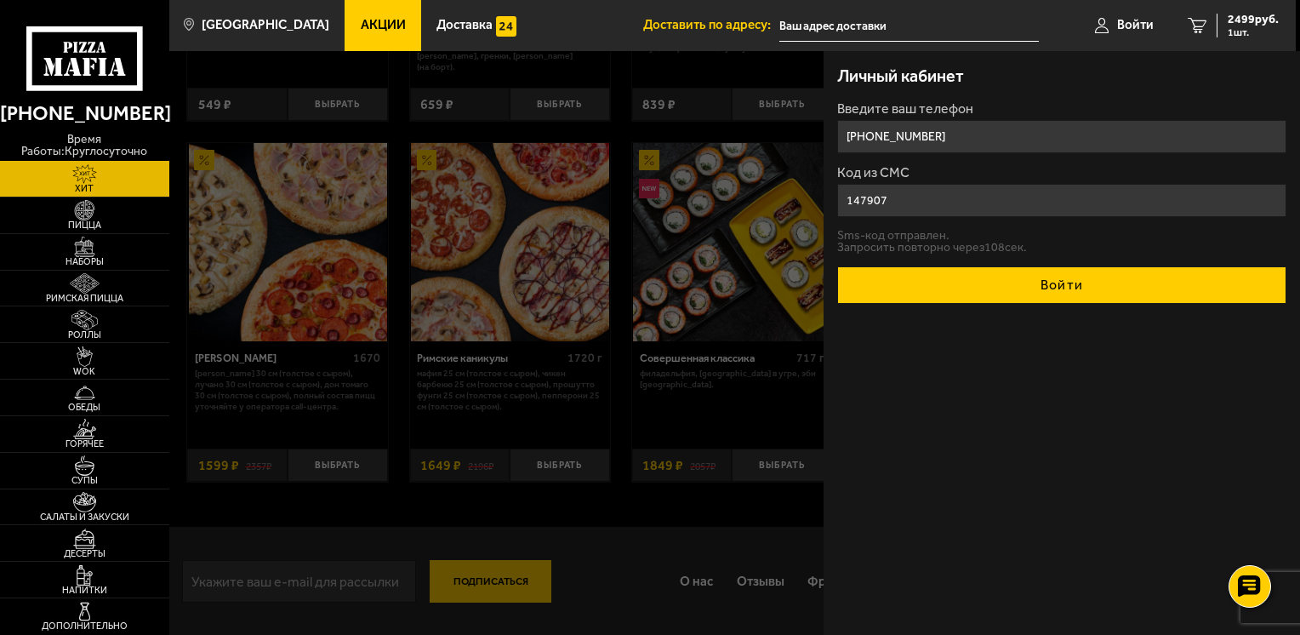
type input "147907"
click at [1028, 282] on button "Войти" at bounding box center [1061, 284] width 449 height 37
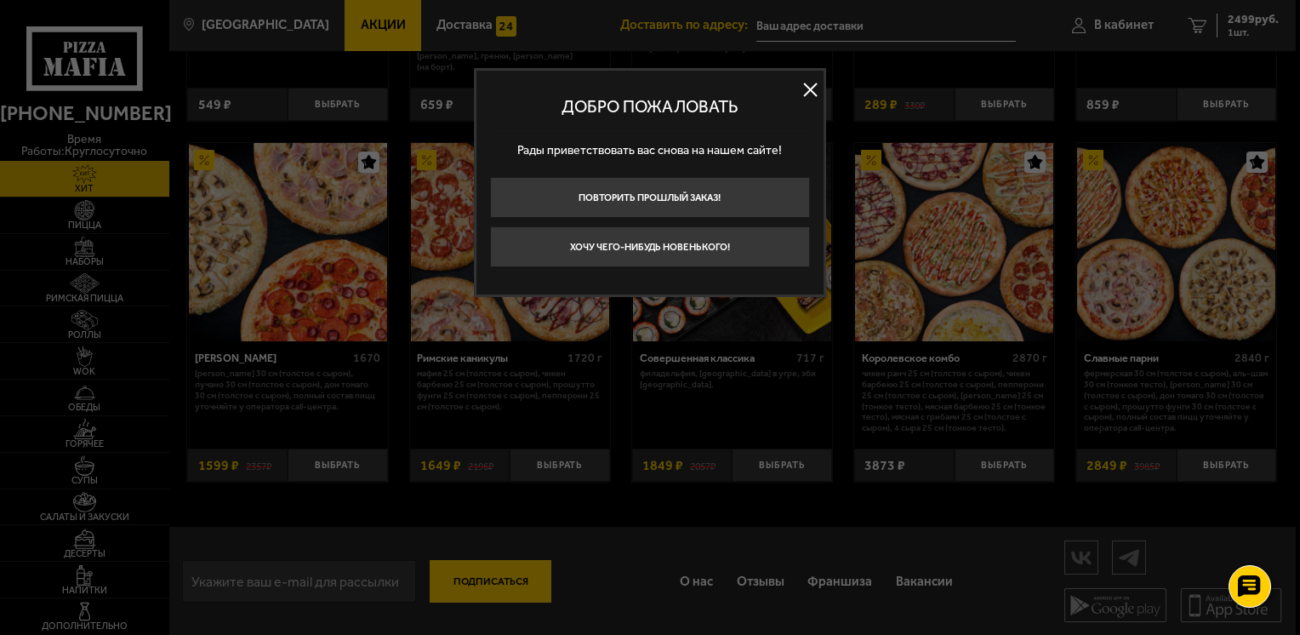
click at [813, 94] on button at bounding box center [811, 90] width 26 height 26
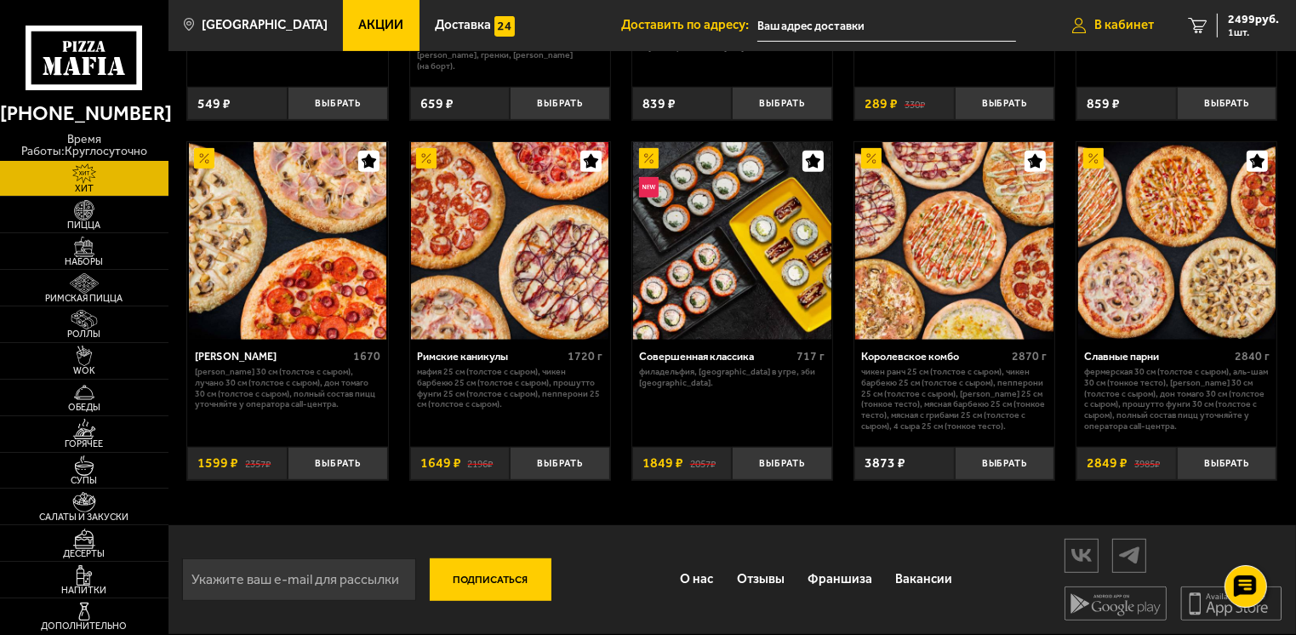
click at [1125, 19] on span "В кабинет" at bounding box center [1124, 25] width 60 height 13
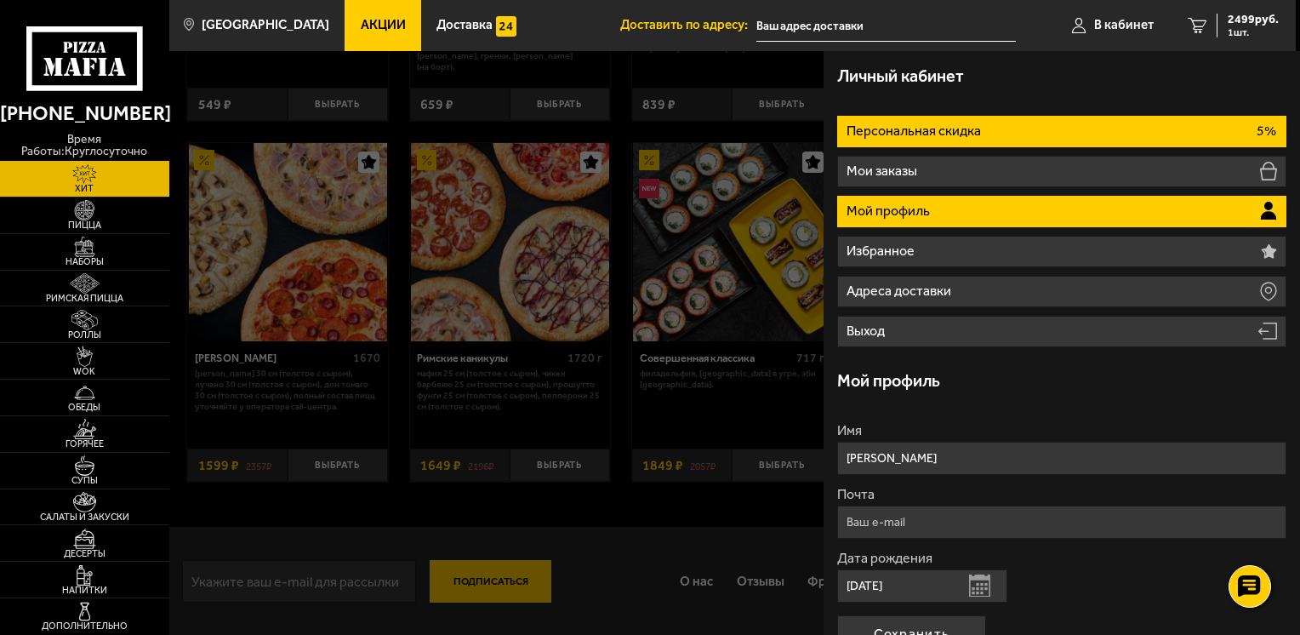
click at [1008, 137] on li "Персональная скидка 5%" at bounding box center [1061, 131] width 449 height 31
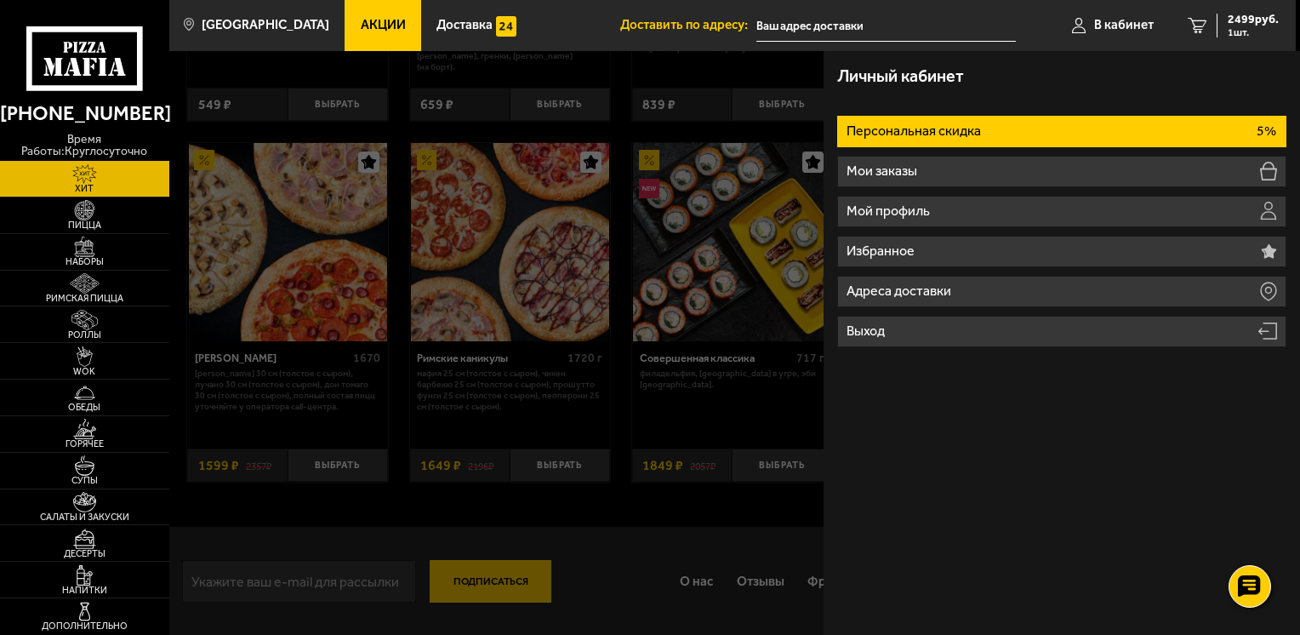
click at [1008, 137] on li "Персональная скидка 5%" at bounding box center [1061, 131] width 449 height 31
click at [1228, 131] on li "Персональная скидка 5%" at bounding box center [1061, 131] width 449 height 31
click at [1228, 130] on li "Персональная скидка 5%" at bounding box center [1061, 131] width 449 height 31
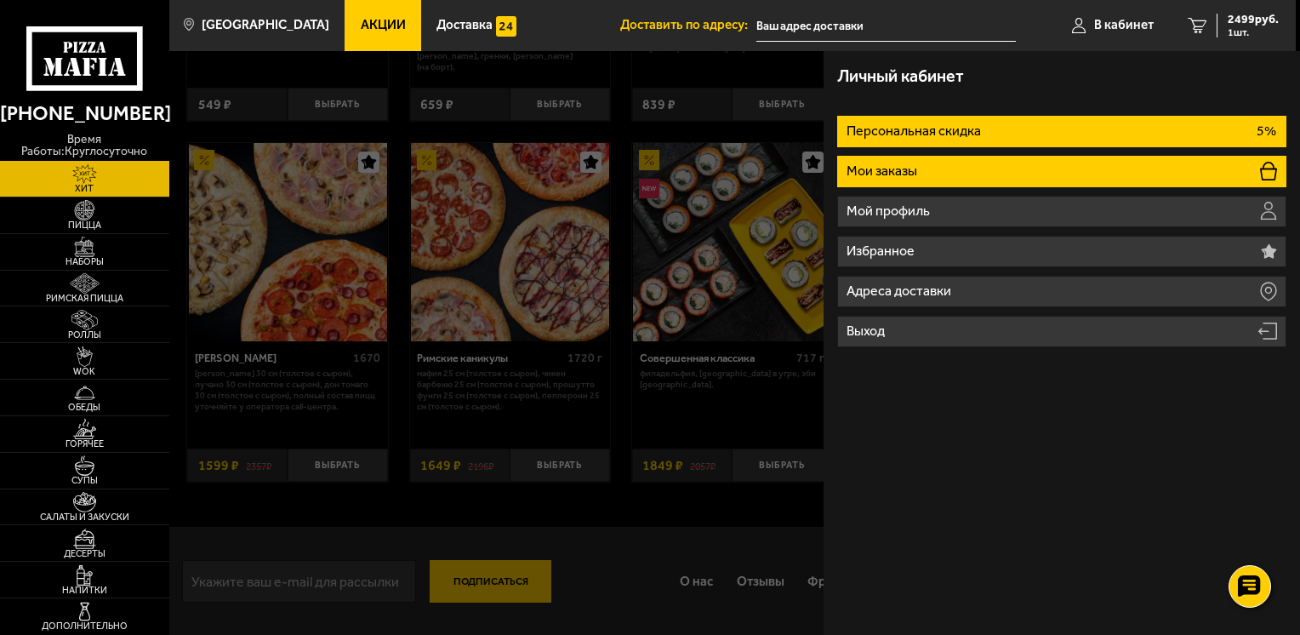
click at [949, 175] on li "Мои заказы" at bounding box center [1061, 171] width 449 height 31
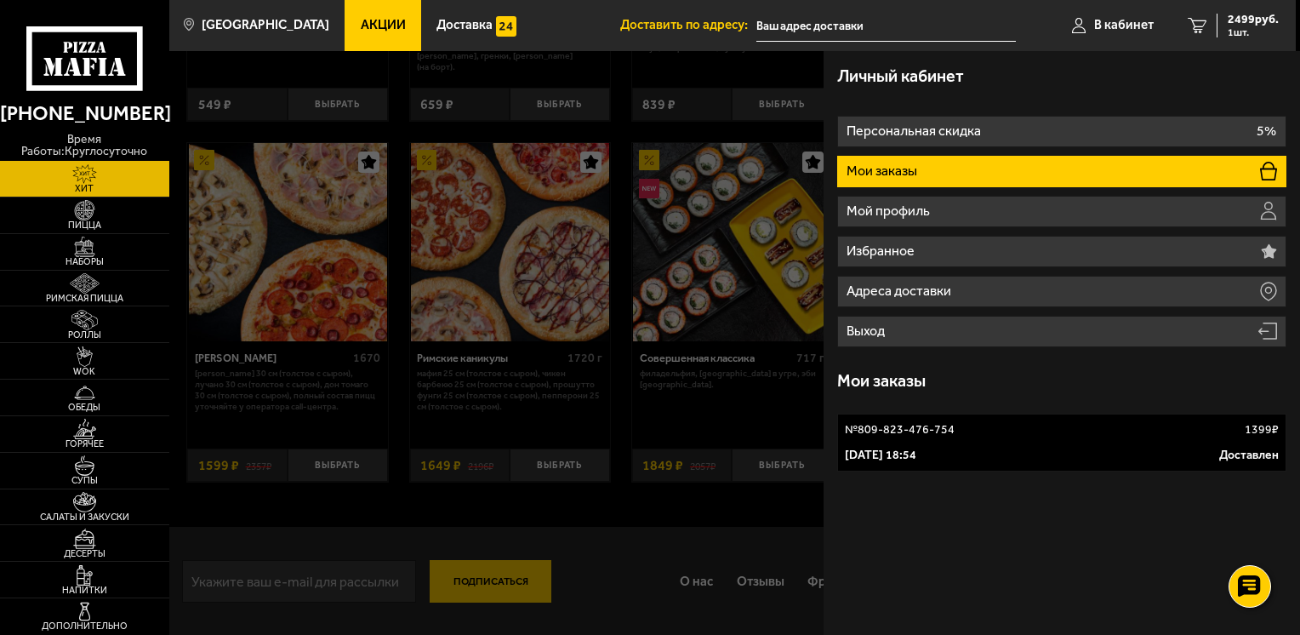
click at [956, 427] on div "№ 809-823-476-754 1399 ₽" at bounding box center [1062, 429] width 434 height 17
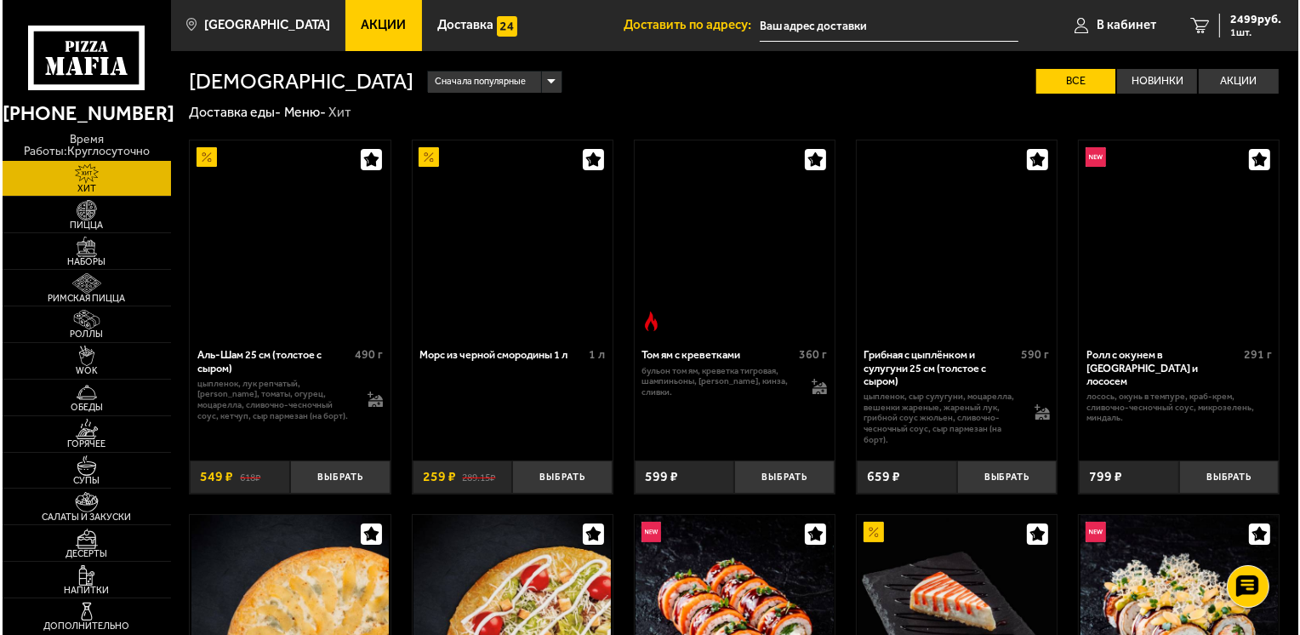
scroll to position [737, 0]
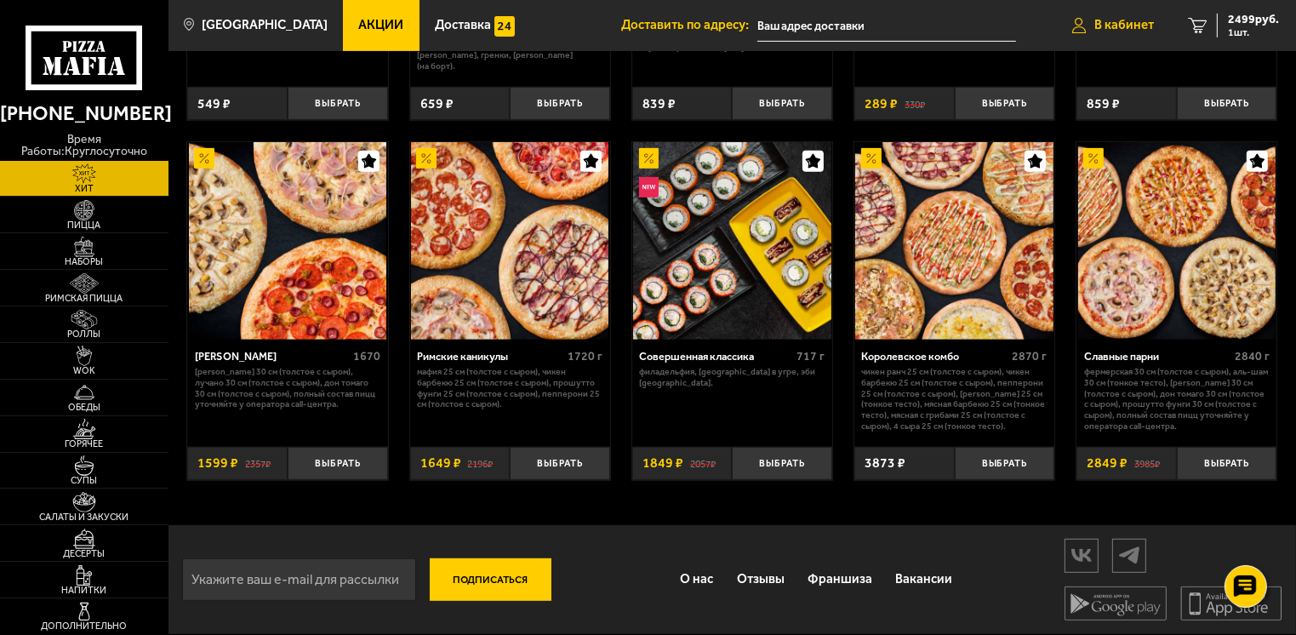
click at [1132, 39] on link "В кабинет" at bounding box center [1113, 25] width 116 height 51
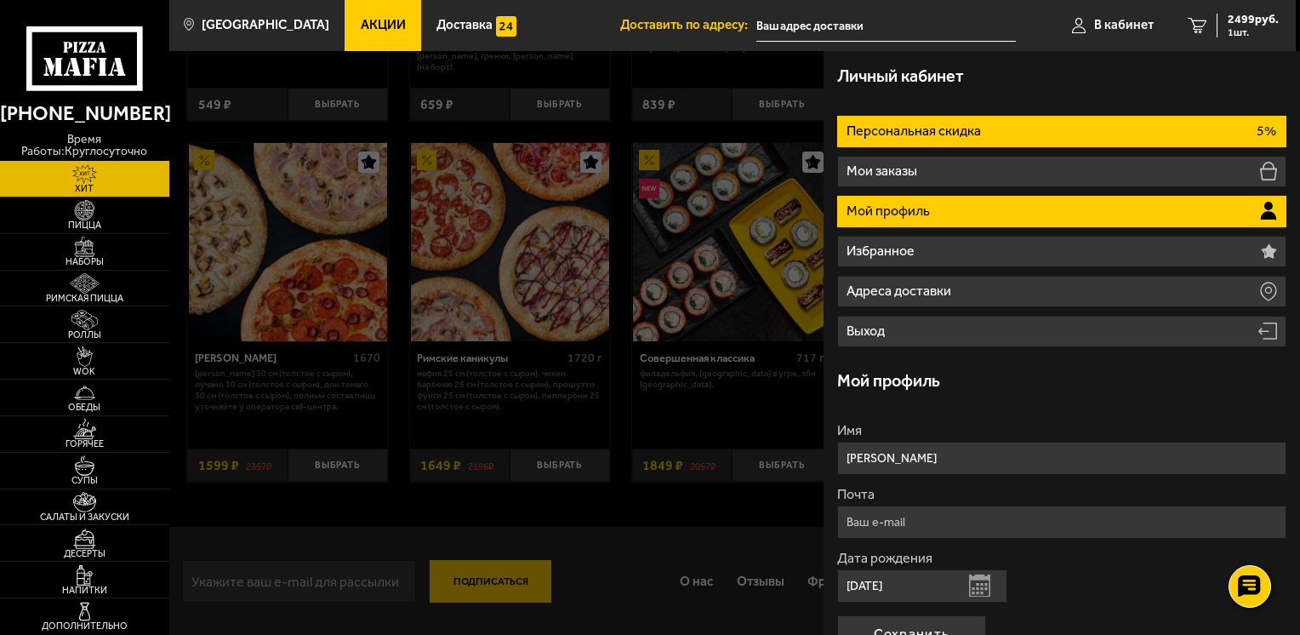
click at [925, 138] on p "Персональная скидка" at bounding box center [915, 131] width 138 height 14
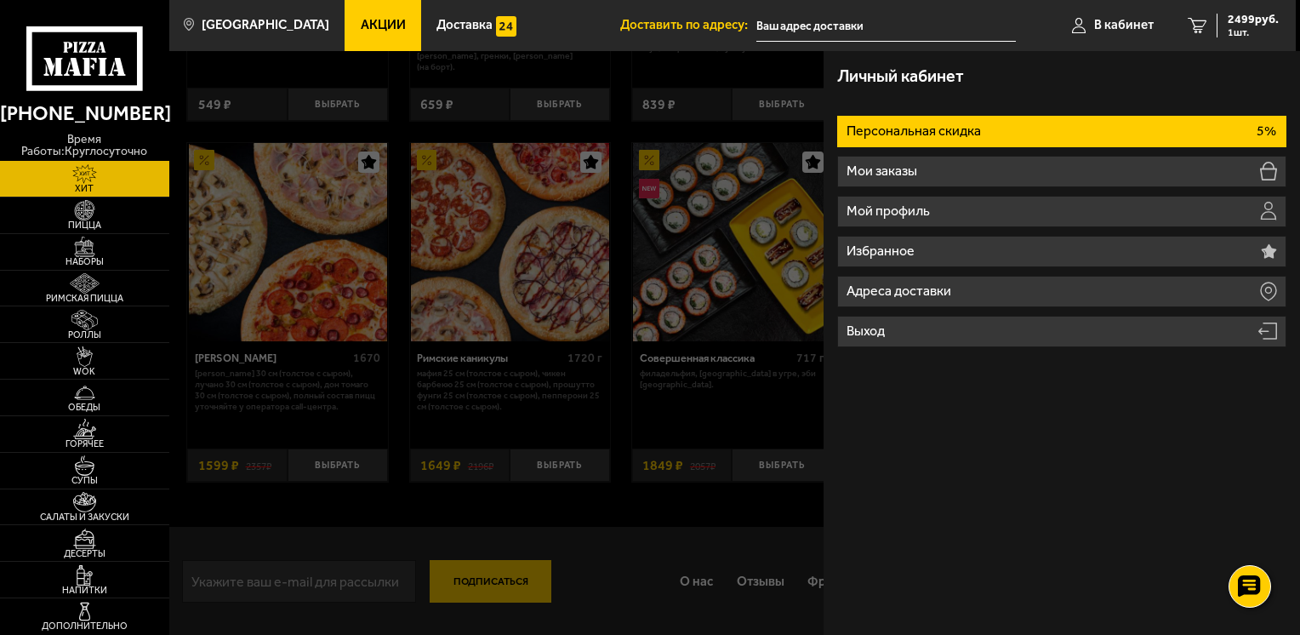
click at [925, 138] on p "Персональная скидка" at bounding box center [915, 131] width 138 height 14
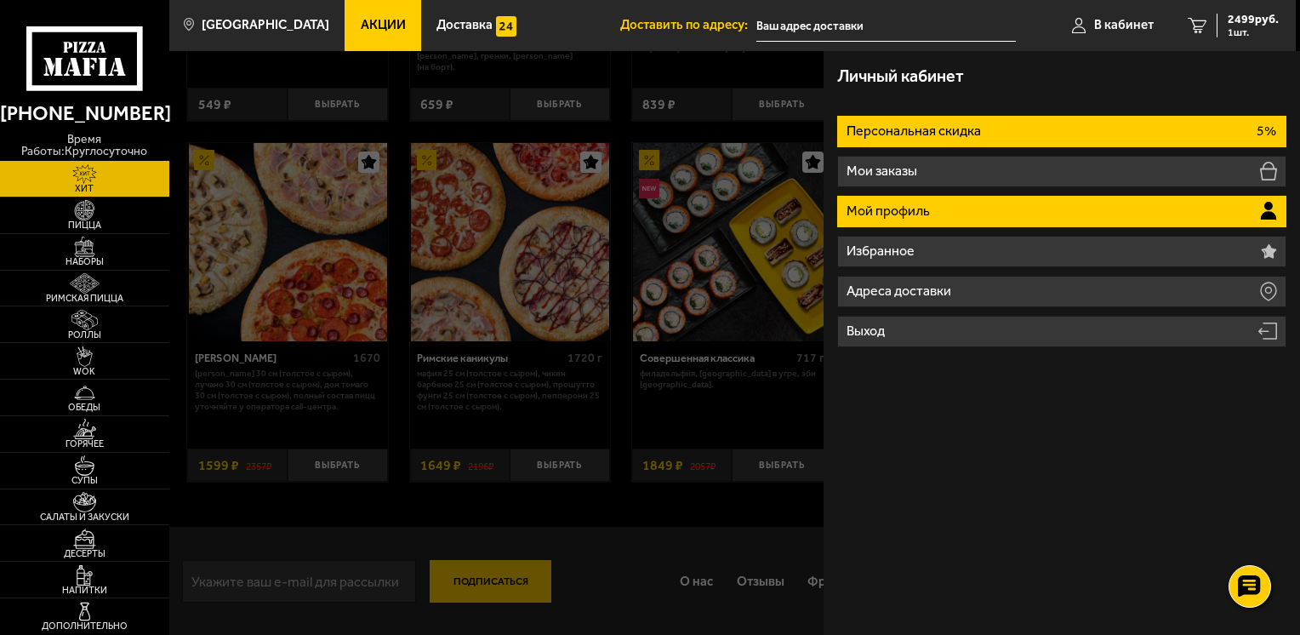
click at [934, 200] on li "Мой профиль" at bounding box center [1061, 211] width 449 height 31
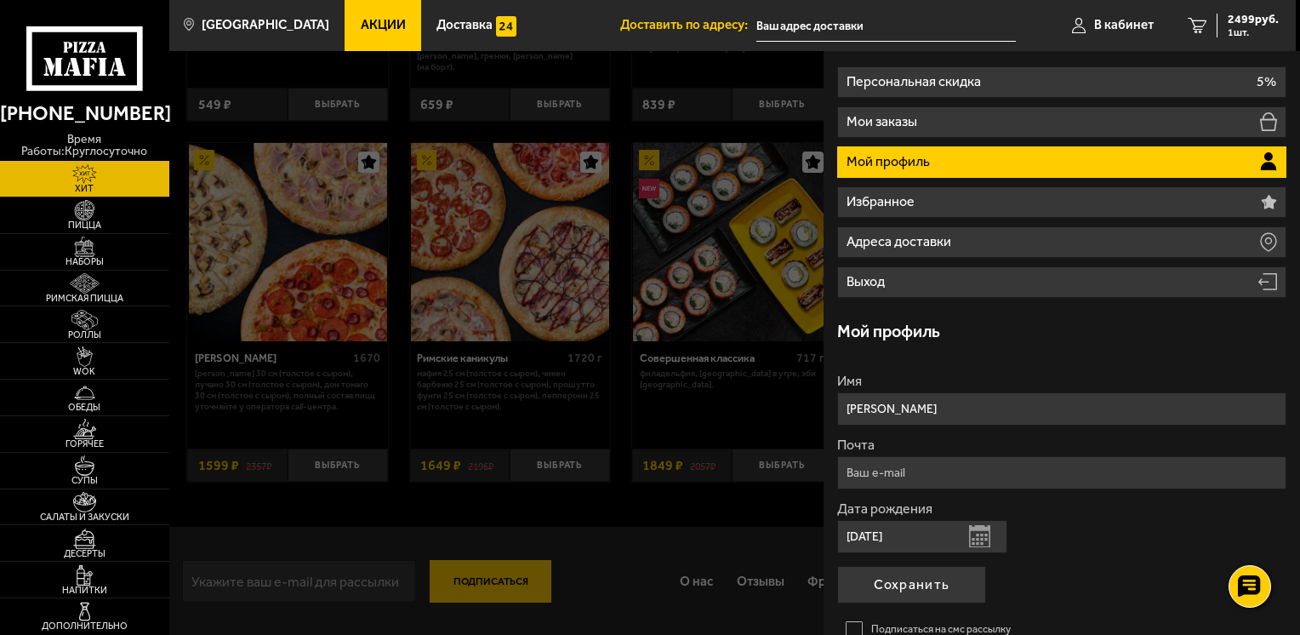
scroll to position [0, 0]
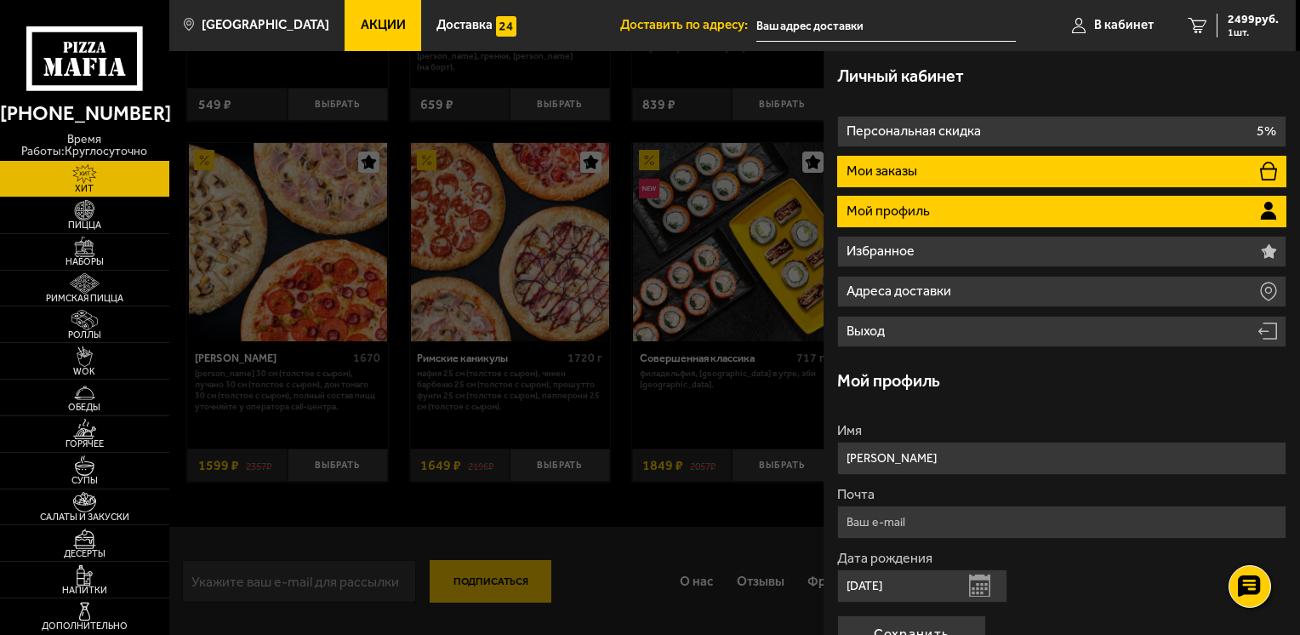
click at [980, 164] on li "Мои заказы" at bounding box center [1061, 171] width 449 height 31
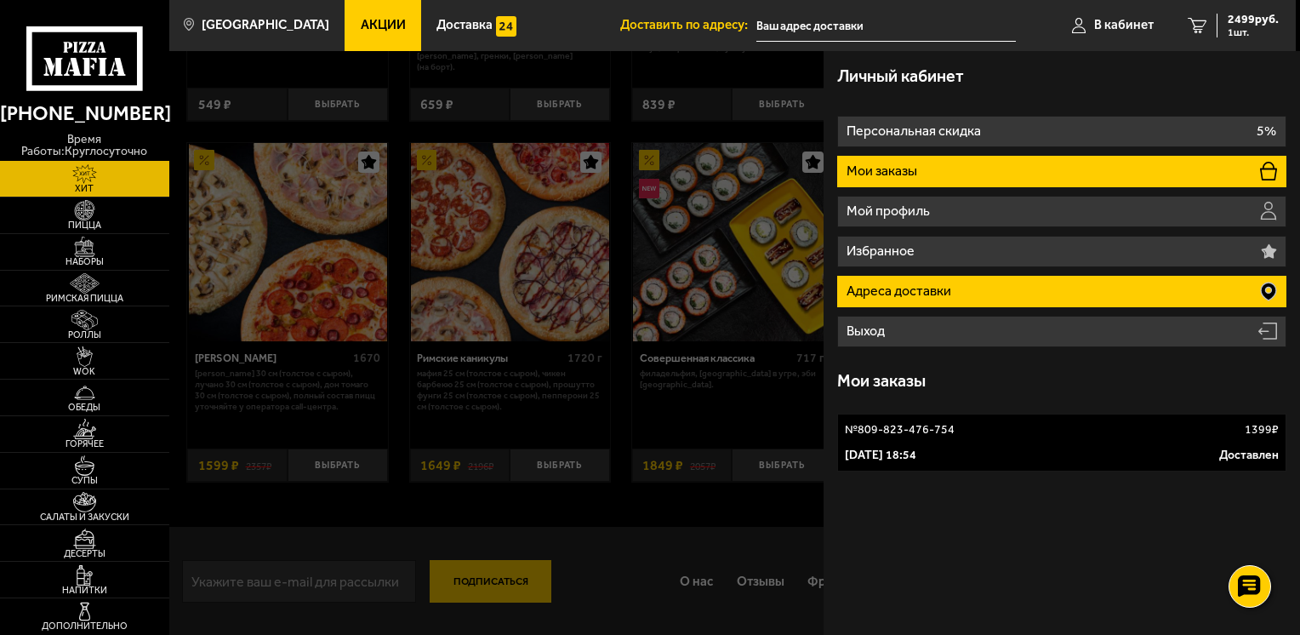
click at [892, 298] on p "Адреса доставки" at bounding box center [900, 291] width 108 height 14
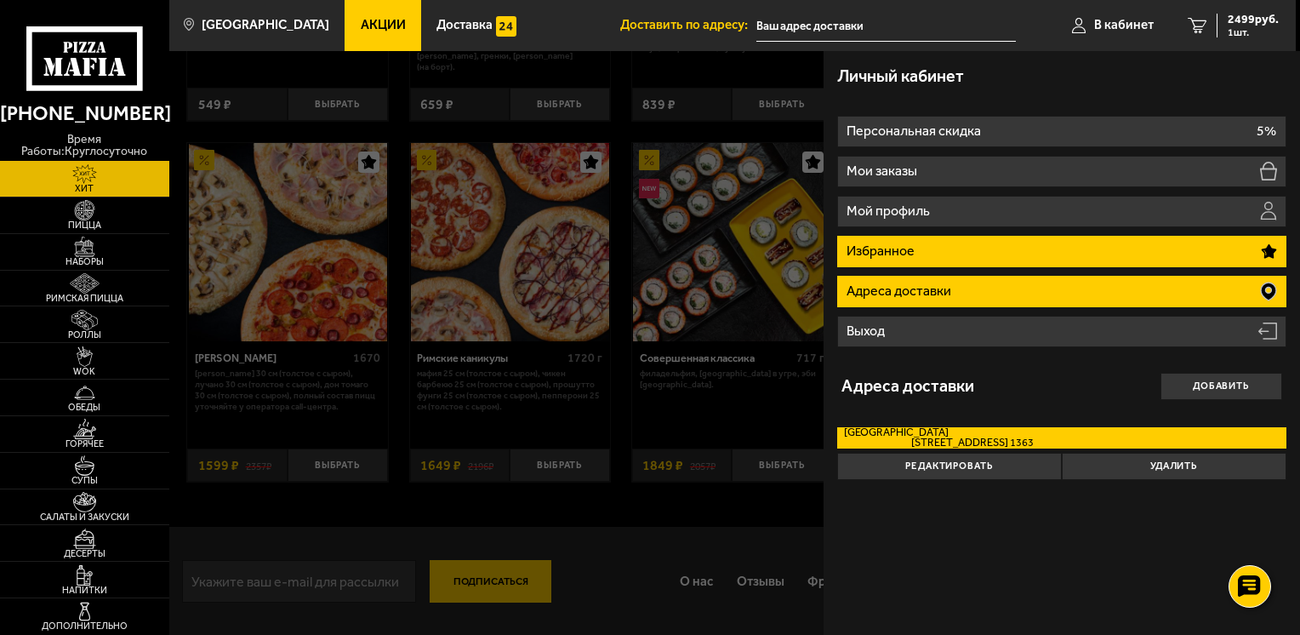
click at [910, 256] on p "Избранное" at bounding box center [881, 251] width 71 height 14
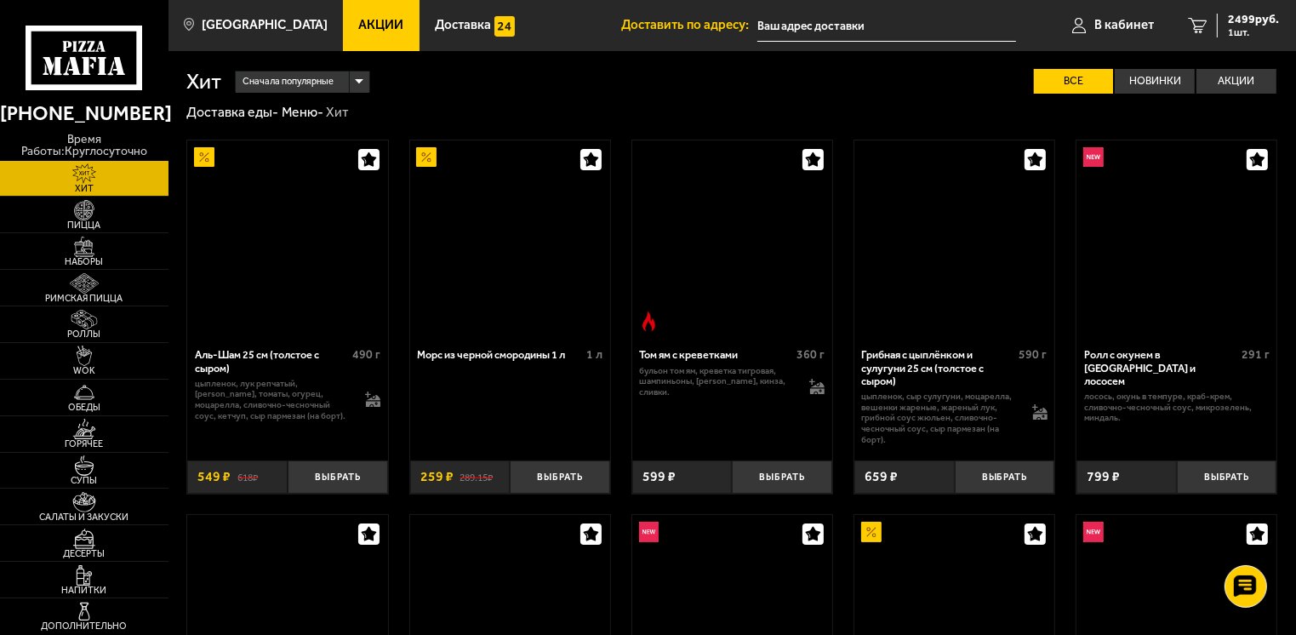
scroll to position [737, 0]
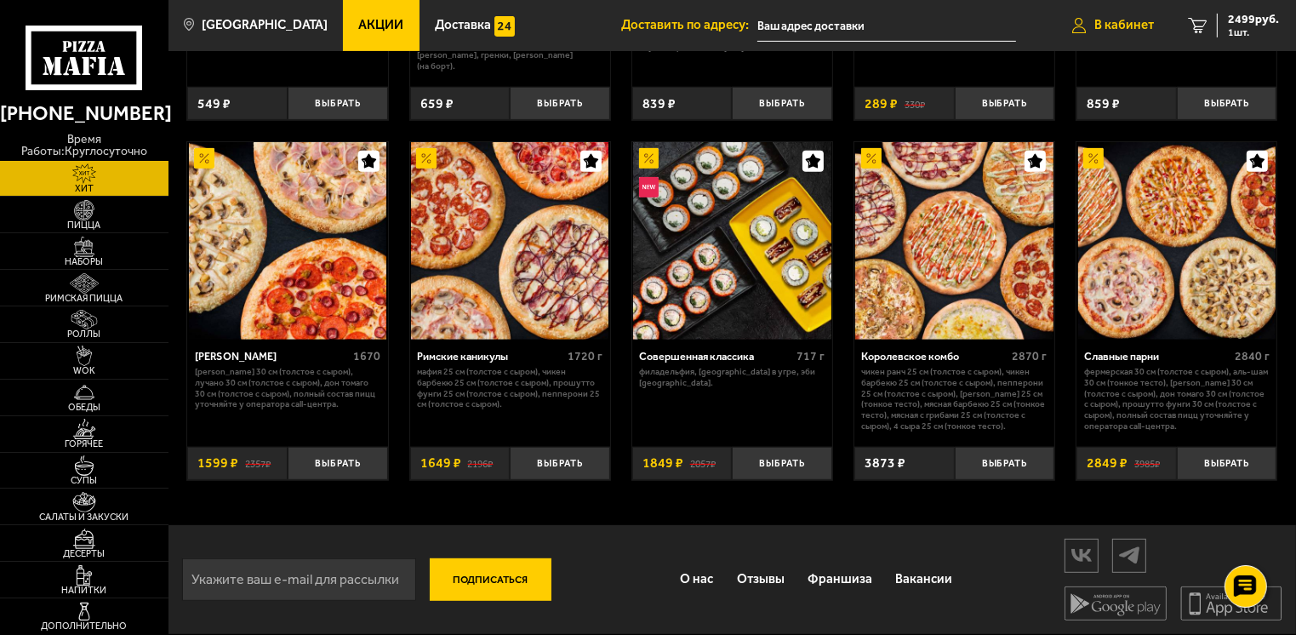
click at [1117, 33] on link "В кабинет" at bounding box center [1113, 25] width 116 height 51
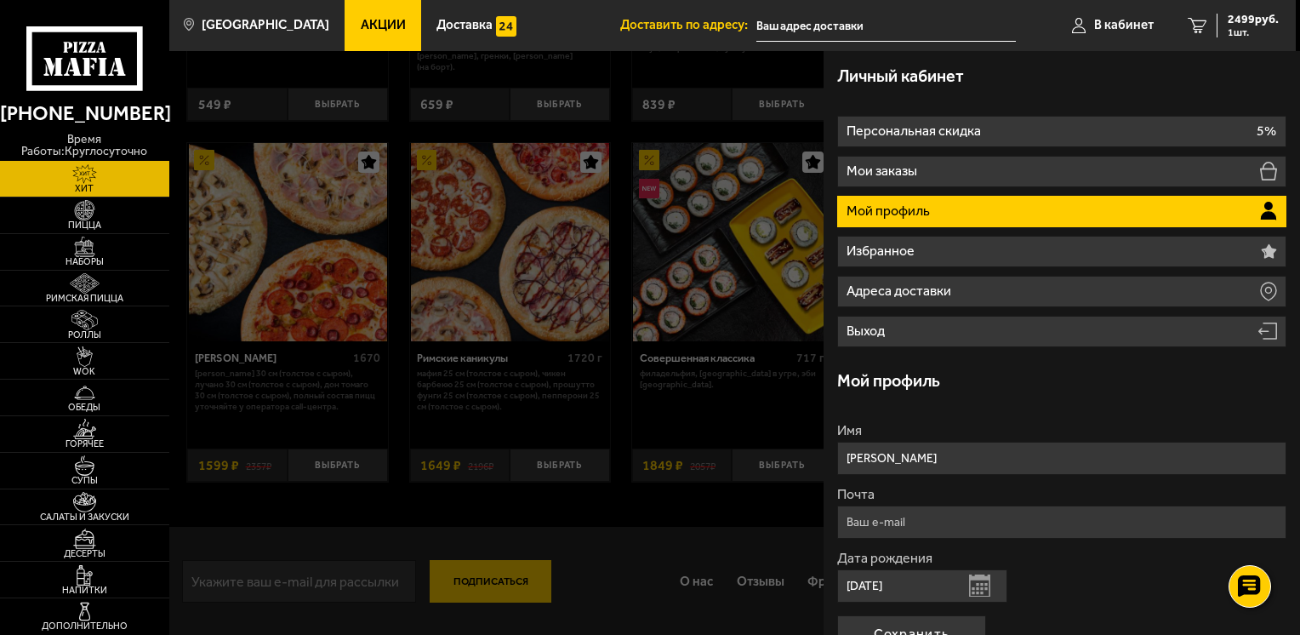
click at [931, 202] on li "Мой профиль" at bounding box center [1061, 211] width 449 height 31
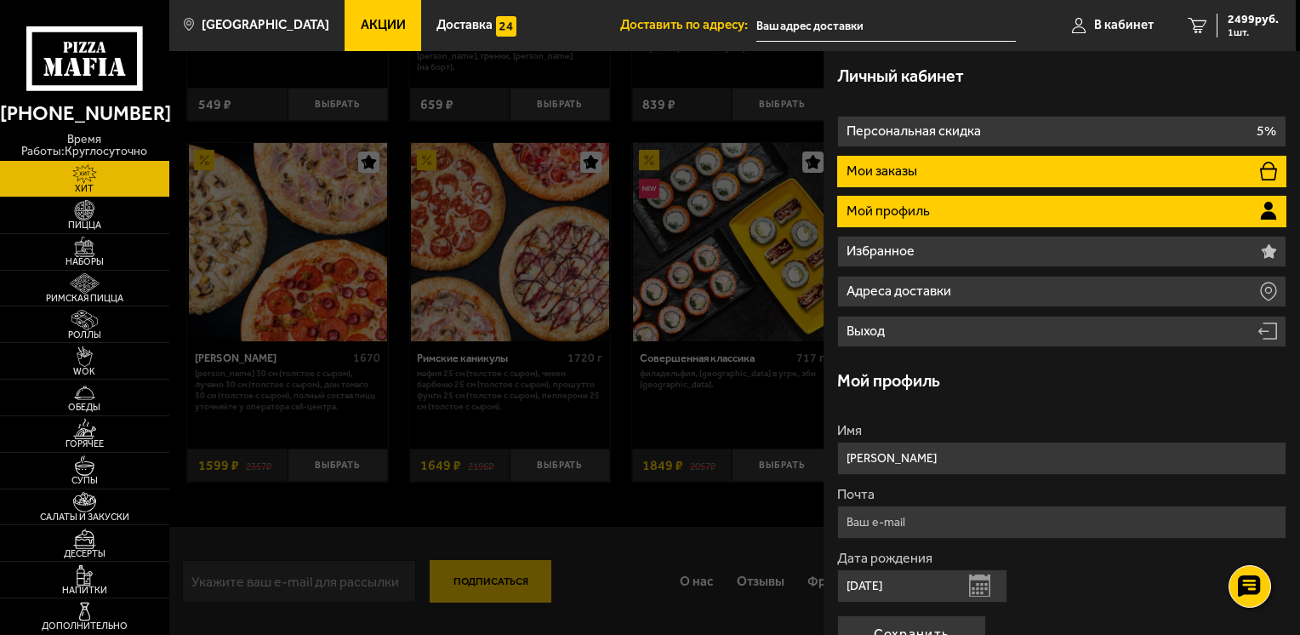
click at [920, 174] on li "Мои заказы" at bounding box center [1061, 171] width 449 height 31
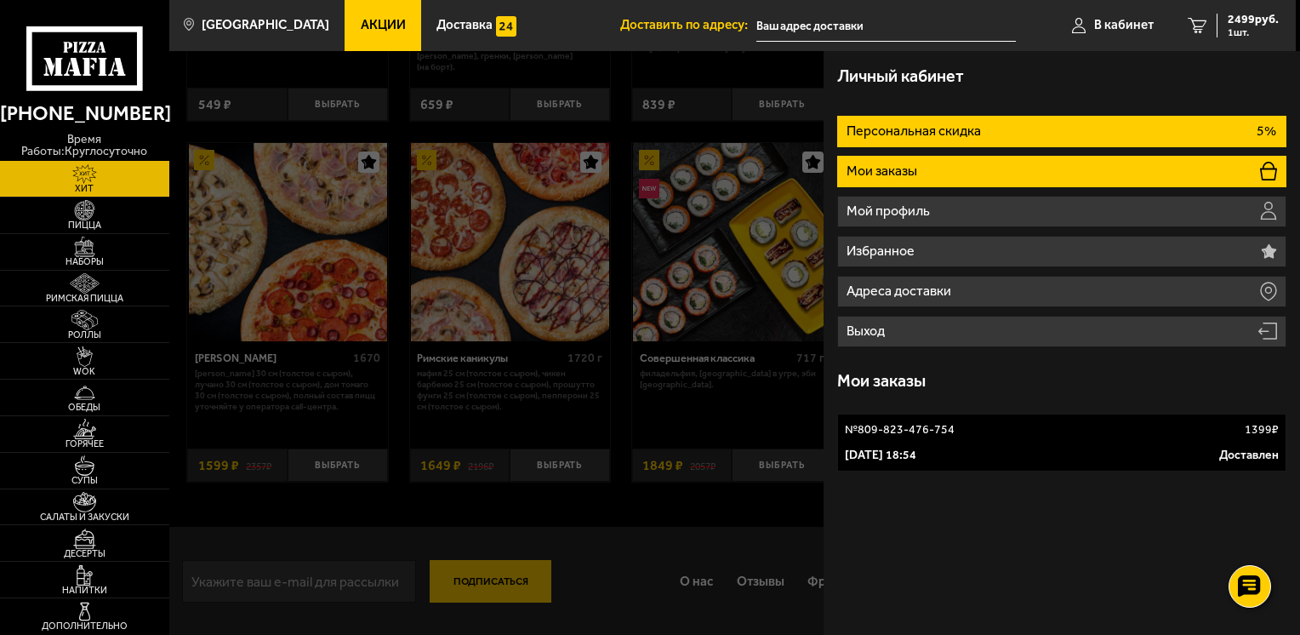
click at [931, 140] on li "Персональная скидка 5%" at bounding box center [1061, 131] width 449 height 31
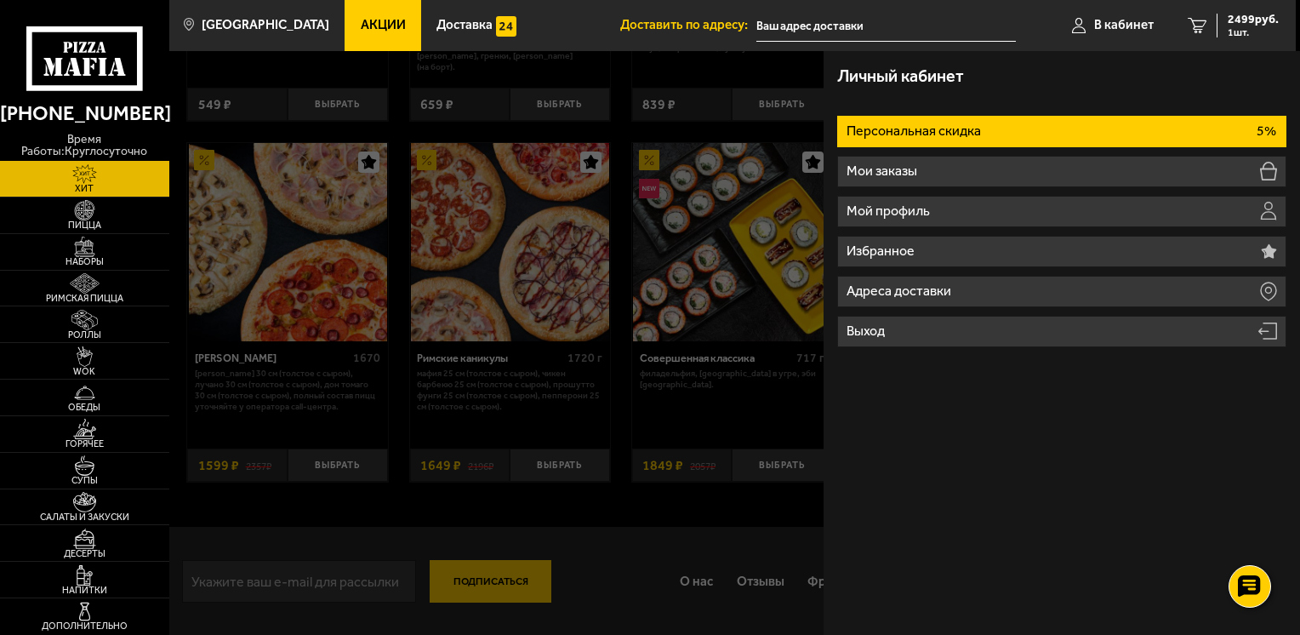
click at [931, 140] on li "Персональная скидка 5%" at bounding box center [1061, 131] width 449 height 31
click at [516, 63] on div at bounding box center [819, 368] width 1300 height 635
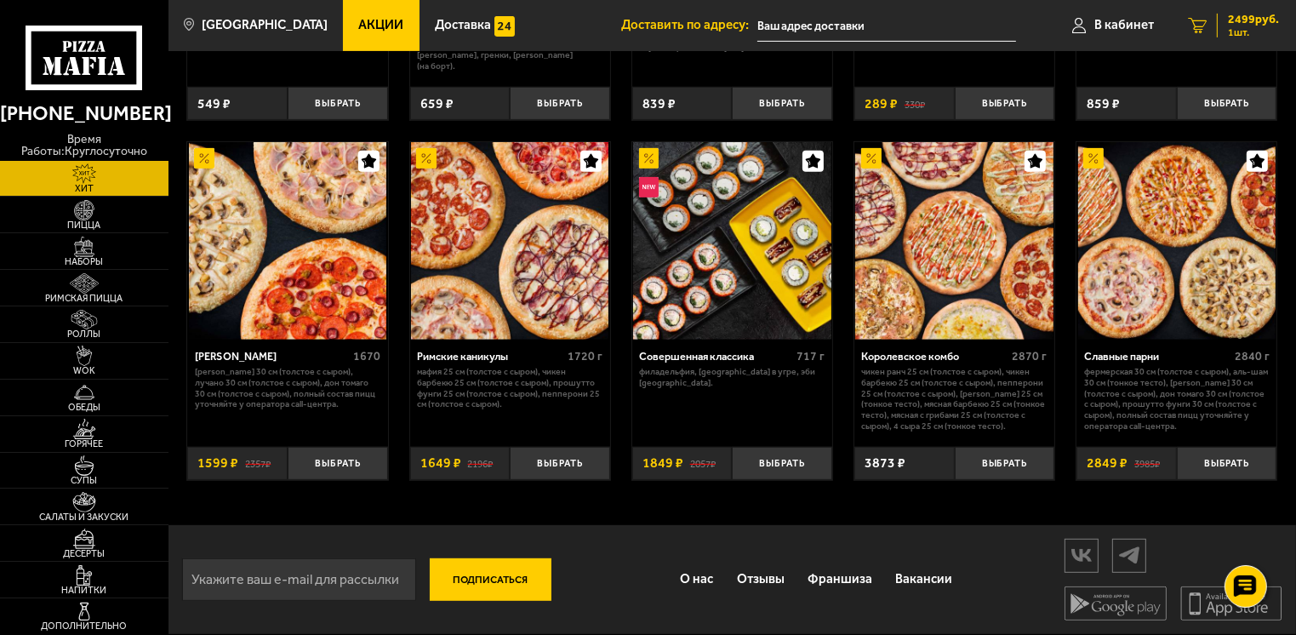
click at [1224, 37] on link "1 2499 руб. 1 шт." at bounding box center [1233, 25] width 125 height 51
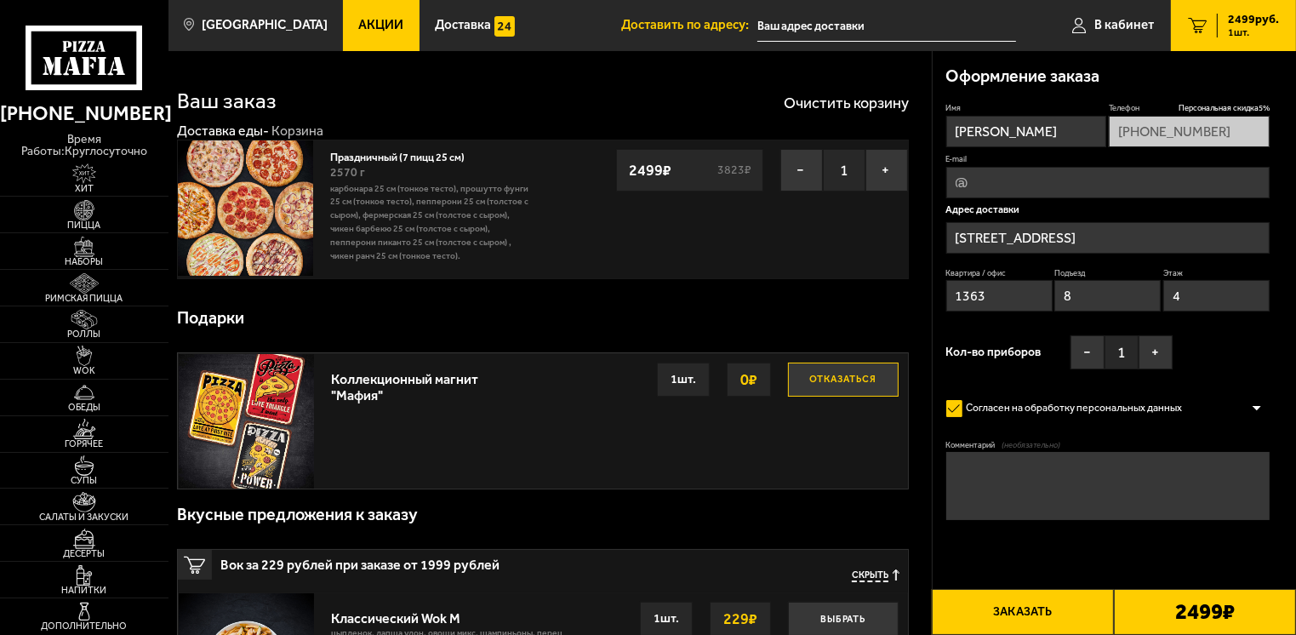
type input "[STREET_ADDRESS]"
